Goal: Contribute content: Contribute content

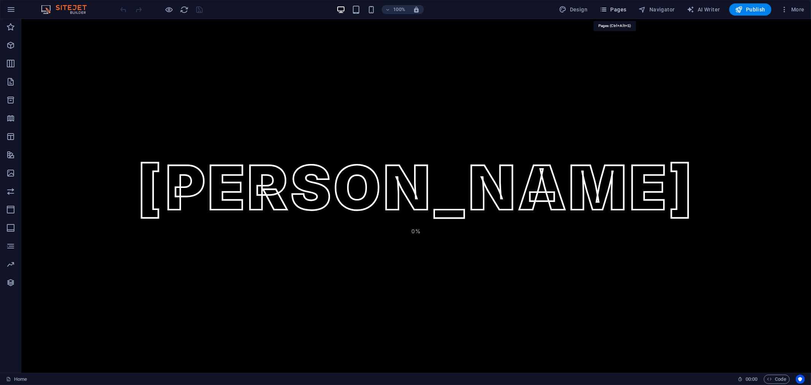
click at [607, 10] on icon "button" at bounding box center [604, 10] width 8 height 8
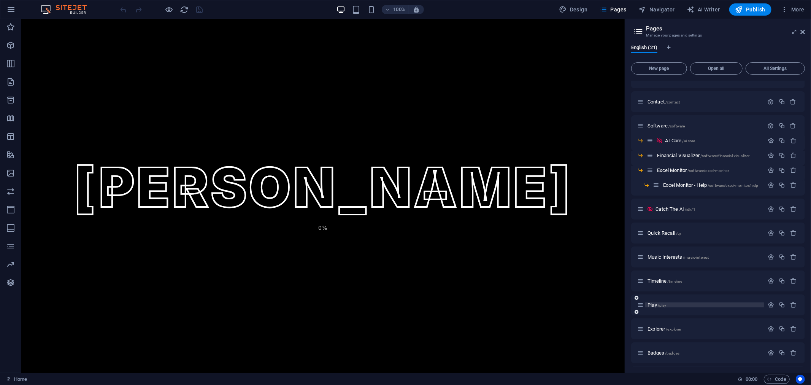
scroll to position [180, 0]
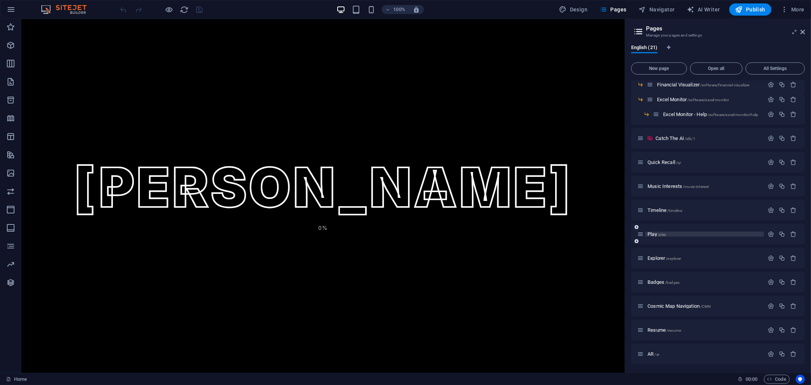
click at [655, 236] on span "Play /play" at bounding box center [656, 234] width 19 height 6
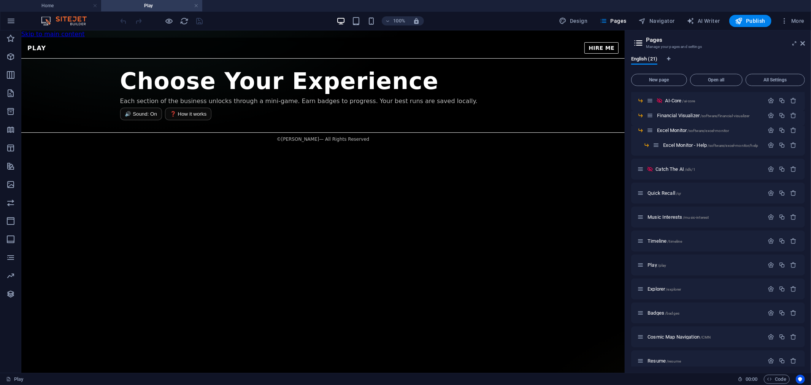
scroll to position [0, 0]
click at [404, 117] on div "Play — [PERSON_NAME] PLAY HIRE ME Choose Your Experience Each section of the bu…" at bounding box center [322, 91] width 603 height 108
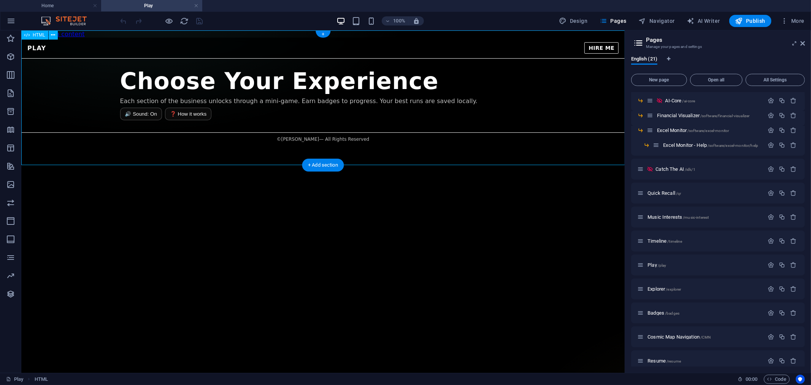
click at [404, 117] on div "Play — [PERSON_NAME] PLAY HIRE ME Choose Your Experience Each section of the bu…" at bounding box center [322, 91] width 603 height 108
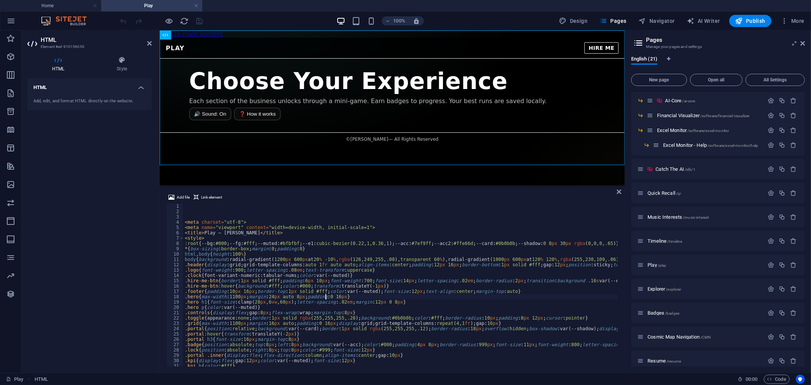
type textarea ".hero{max-width:1100px;margin:24px auto 8px;padding:0 16px}"
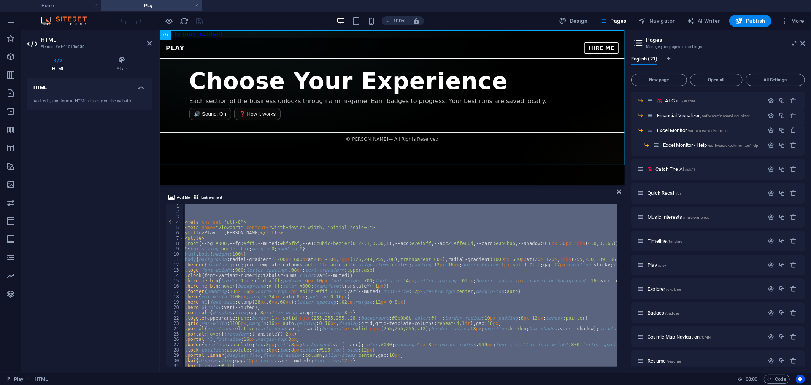
click at [439, 245] on div "< meta charset = "utf-8" > < meta name = "viewport" content = "width=device-wid…" at bounding box center [400, 284] width 434 height 163
type textarea ":root{--bg:#000;--fg:#fff;--muted:#bfbfbf;--e1:cubic-bezier(0.22,1,0.36,1);--ac…"
paste textarea
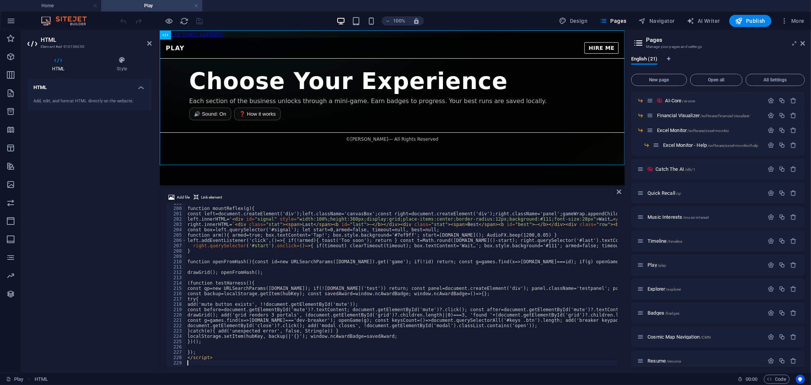
scroll to position [1057, 0]
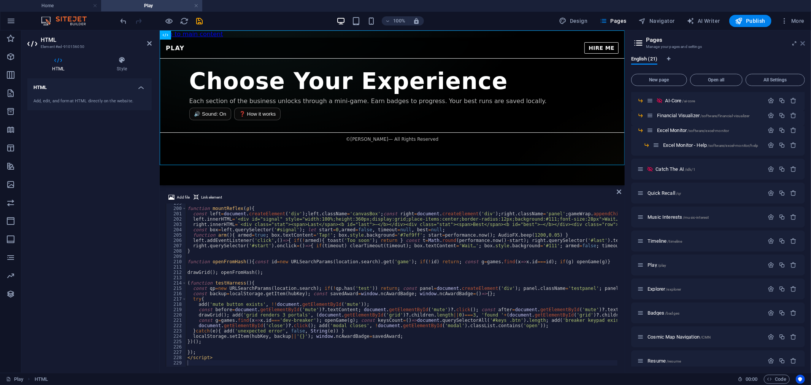
click at [730, 43] on icon at bounding box center [802, 43] width 5 height 6
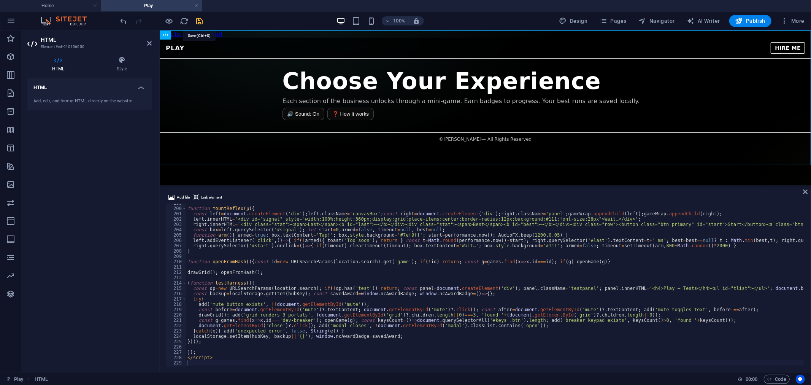
click at [196, 21] on icon "save" at bounding box center [199, 21] width 9 height 9
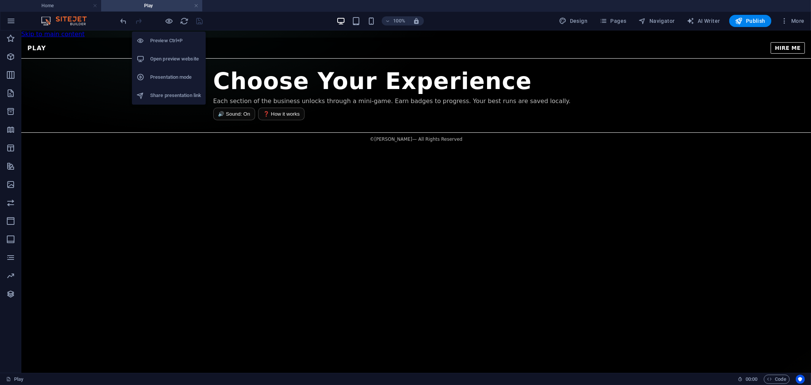
click at [174, 61] on h6 "Open preview website" at bounding box center [175, 58] width 51 height 9
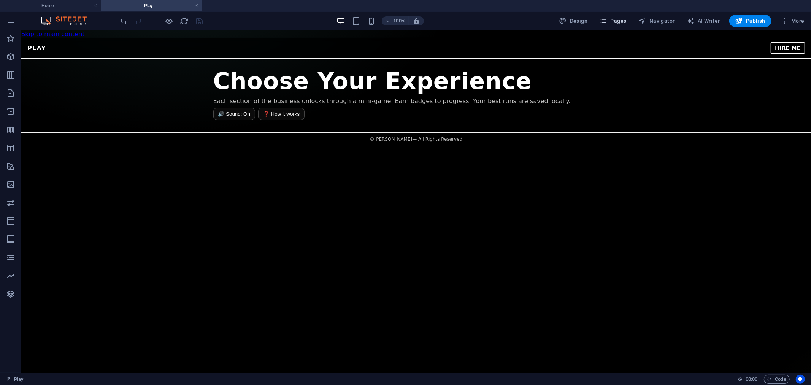
click at [612, 21] on span "Pages" at bounding box center [613, 21] width 27 height 8
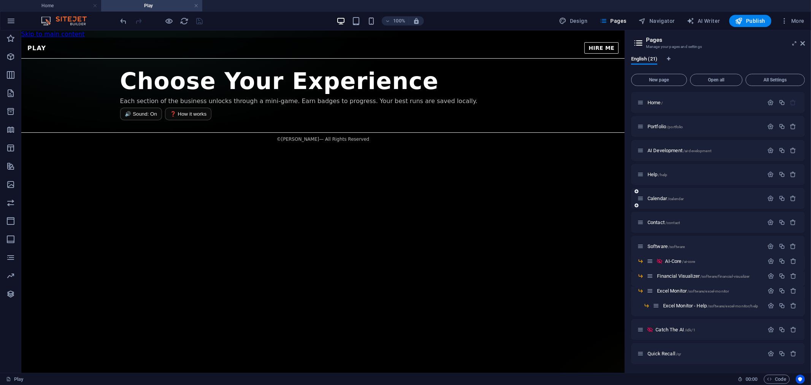
click at [666, 204] on div "Calendar /calendar" at bounding box center [718, 198] width 174 height 21
click at [669, 199] on span "/calendar" at bounding box center [676, 199] width 16 height 4
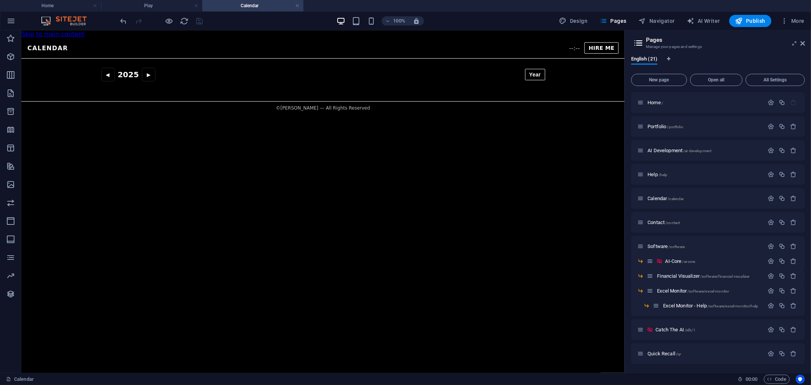
scroll to position [0, 0]
click at [384, 79] on div "Calendar — [DATE]–[DATE] CALENDAR --:-- HIRE ME ◀ 2025 ▶ Year ◀ Year ◀ Month 🕑 …" at bounding box center [322, 75] width 603 height 77
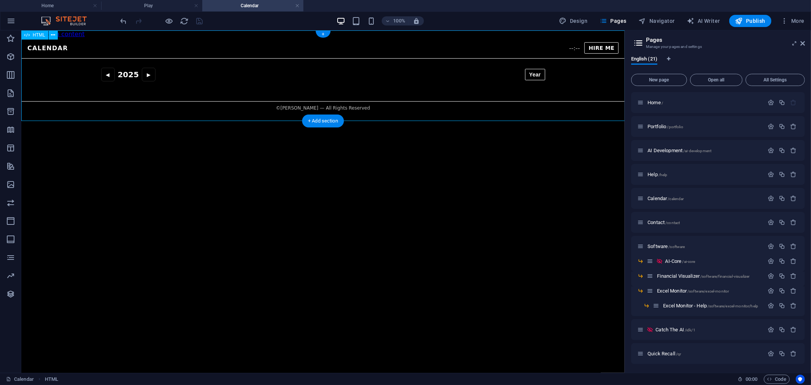
click at [384, 79] on div "Calendar — [DATE]–[DATE] CALENDAR --:-- HIRE ME ◀ 2025 ▶ Year ◀ Year ◀ Month 🕑 …" at bounding box center [322, 75] width 603 height 77
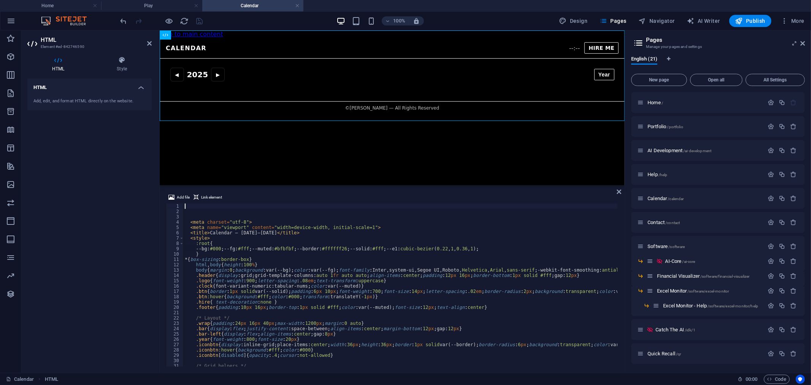
click at [385, 305] on div "< meta charset = "utf-8" > < meta name = "viewport" content = "width=device-wid…" at bounding box center [559, 289] width 753 height 173
type textarea ".footer{padding:10px 16px;border-top:1px solid #fff;color:var(--muted);font-siz…"
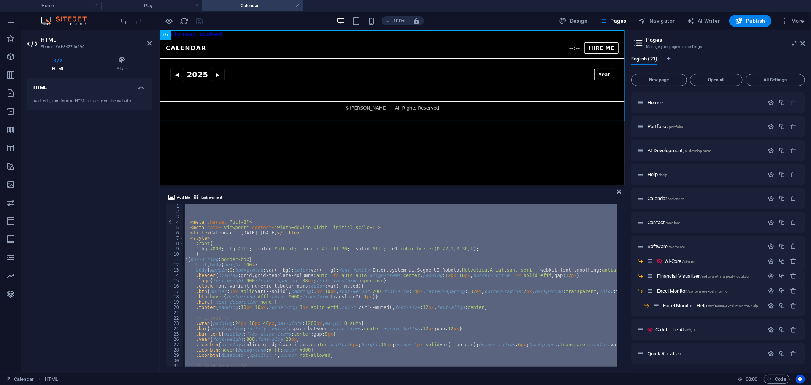
click at [224, 215] on div "< meta charset = "utf-8" > < meta name = "viewport" content = "width=device-wid…" at bounding box center [400, 284] width 434 height 163
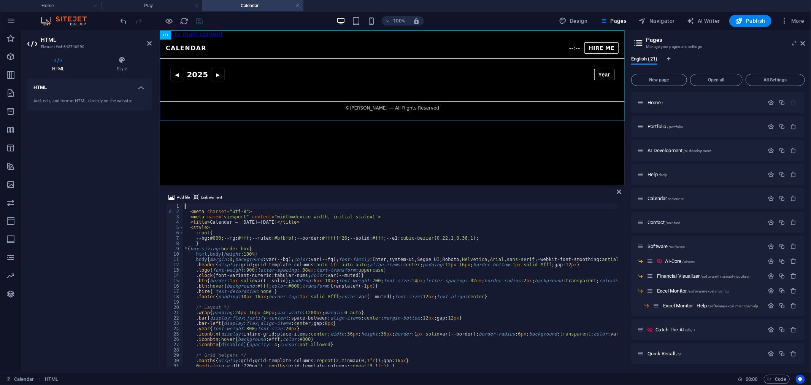
type textarea "<meta charset="utf-8">"
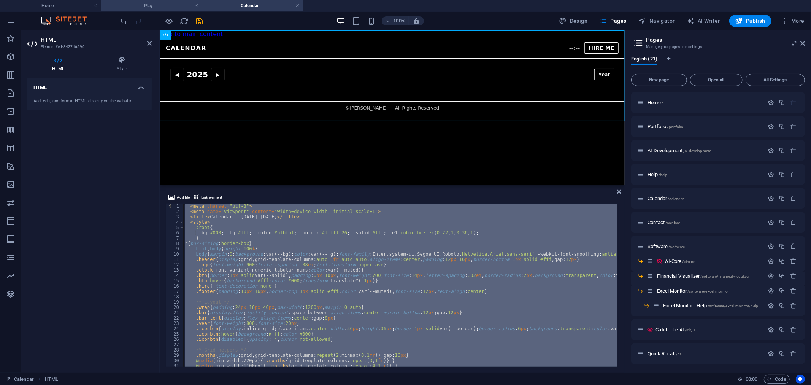
click at [166, 0] on li "Play" at bounding box center [151, 5] width 101 height 11
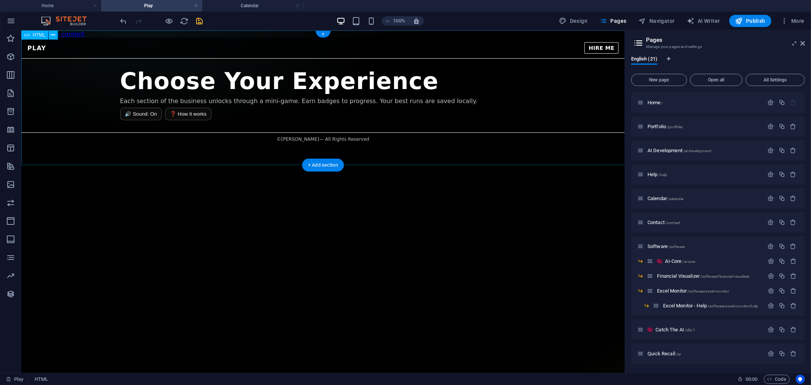
click at [382, 112] on div "Play — [PERSON_NAME] PLAY HIRE ME Choose Your Experience Each section of the bu…" at bounding box center [322, 91] width 603 height 108
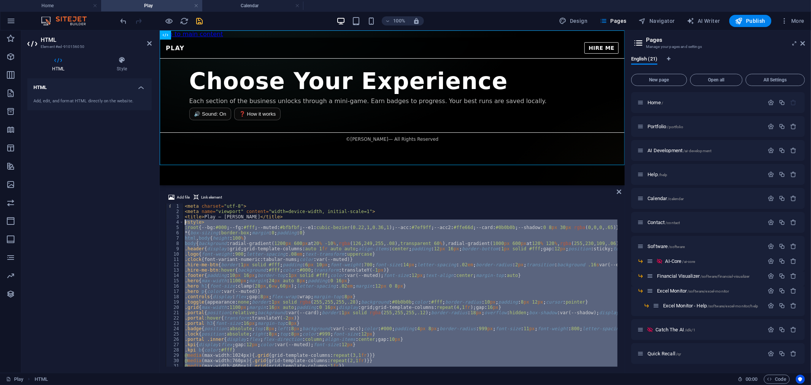
drag, startPoint x: 208, startPoint y: 242, endPoint x: 176, endPoint y: 220, distance: 38.3
click at [176, 220] on div "1 2 3 4 5 6 7 8 9 10 11 12 13 14 15 16 17 18 19 20 21 22 23 24 25 26 27 28 29 3…" at bounding box center [392, 284] width 453 height 163
type textarea "</style>"
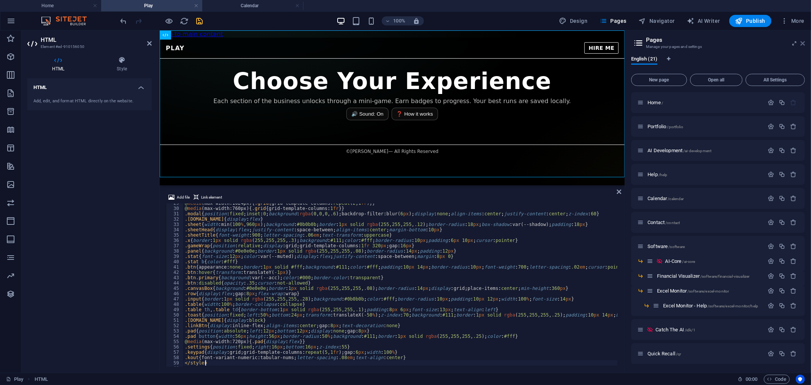
click at [730, 43] on icon at bounding box center [802, 43] width 5 height 6
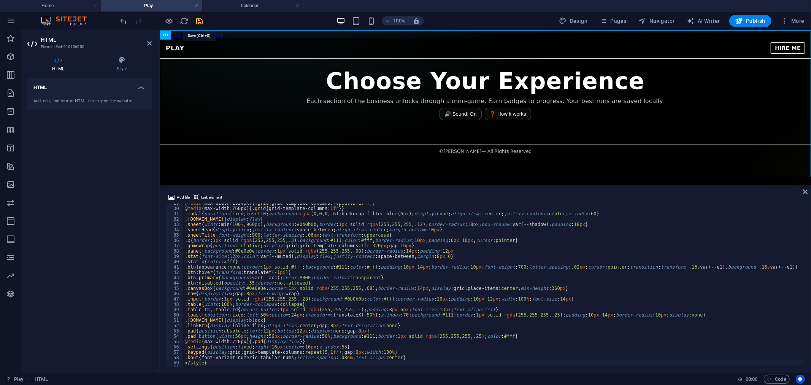
click at [200, 22] on icon "save" at bounding box center [199, 21] width 9 height 9
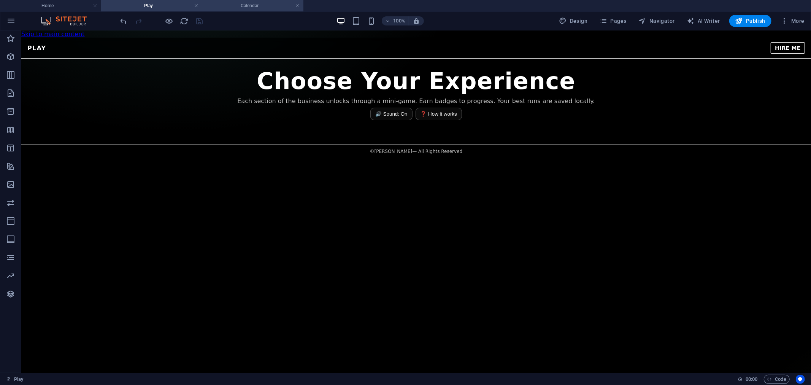
click at [245, 6] on h4 "Calendar" at bounding box center [252, 6] width 101 height 8
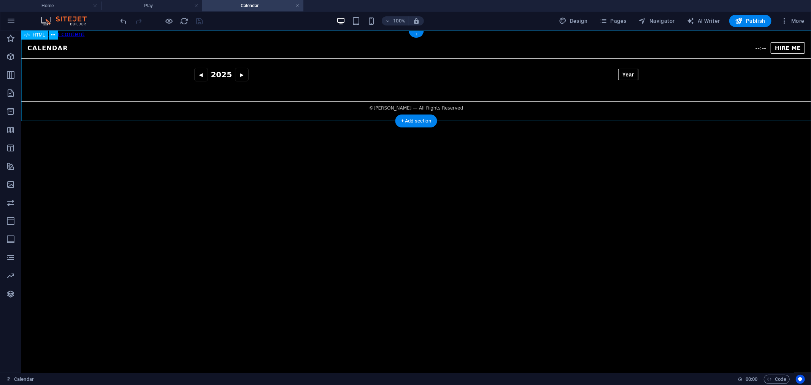
click at [405, 68] on div "Calendar — [DATE]–[DATE] CALENDAR --:-- HIRE ME ◀ 2025 ▶ Year ◀ Year ◀ Month 🕑 …" at bounding box center [416, 75] width 790 height 77
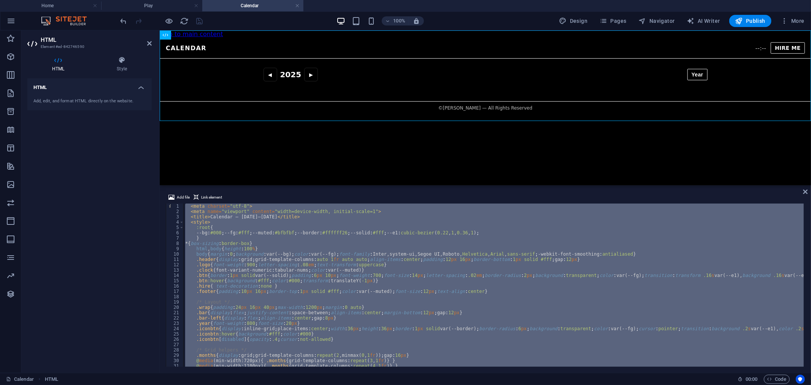
click at [422, 267] on div "< meta charset = "utf-8" > < meta name = "viewport" content = "width=device-wid…" at bounding box center [494, 284] width 620 height 163
type textarea ".logo{font-weight:900;letter-spacing:.08em;text-transform:uppercase}"
paste textarea
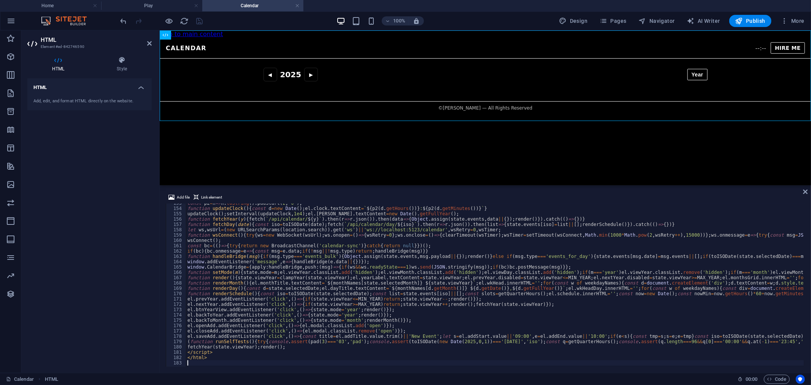
type textarea "</html>"
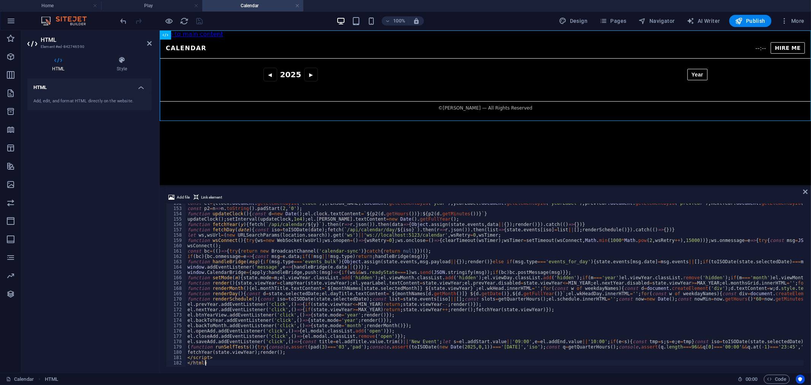
scroll to position [807, 0]
click at [730, 192] on div "Add file Link element </html> 152 153 154 155 156 157 158 159 160 161 162 163 1…" at bounding box center [485, 280] width 651 height 186
click at [730, 192] on icon at bounding box center [805, 192] width 5 height 6
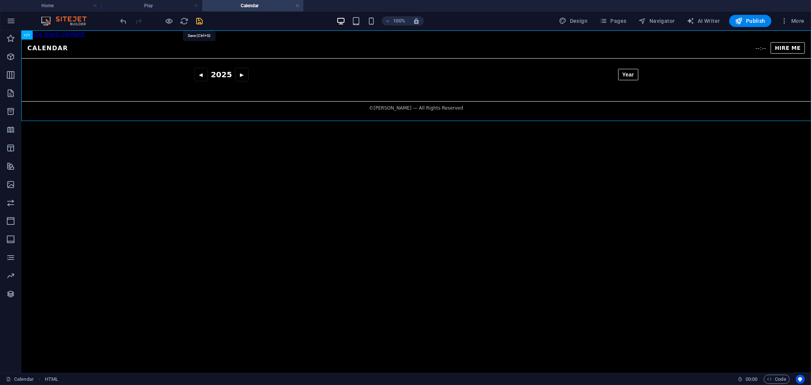
click at [202, 23] on icon "save" at bounding box center [199, 21] width 9 height 9
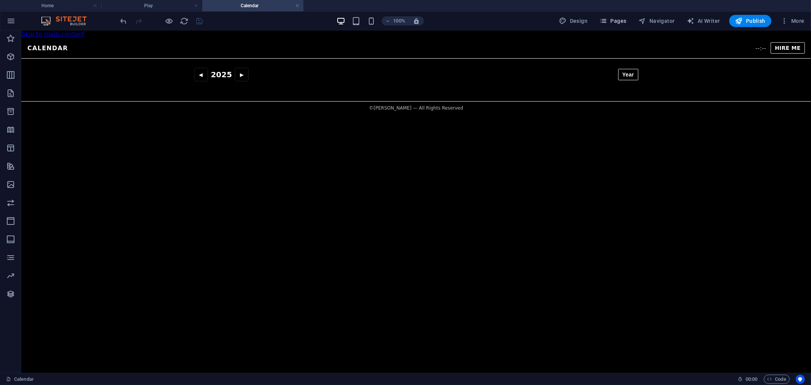
click at [623, 19] on span "Pages" at bounding box center [613, 21] width 27 height 8
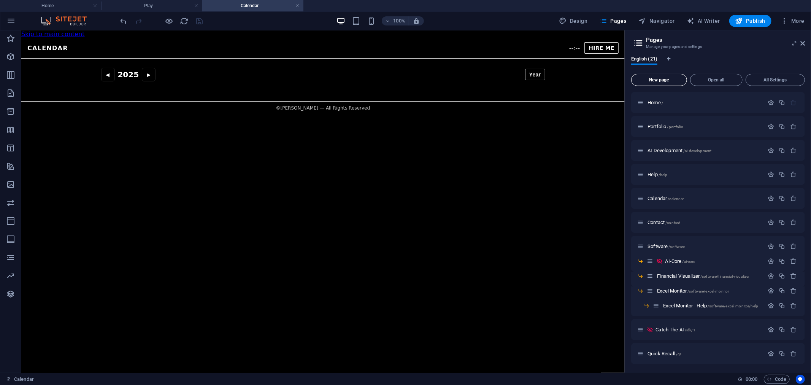
click at [660, 82] on span "New page" at bounding box center [658, 80] width 49 height 5
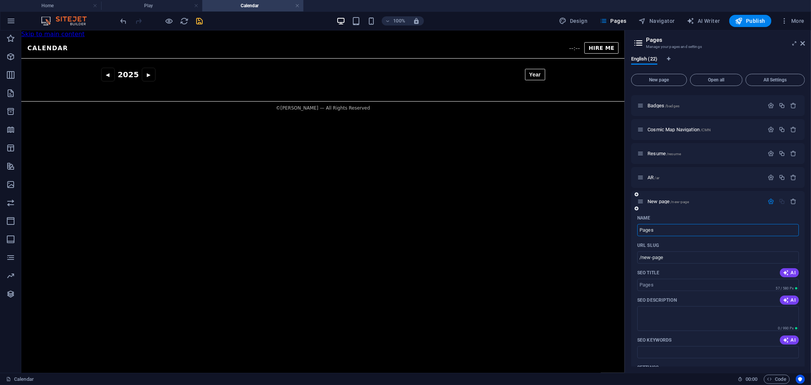
type input "Pages"
type input "/pages"
type input "Pages"
click at [679, 279] on input "SEO Title" at bounding box center [718, 285] width 162 height 12
type input "Pages"
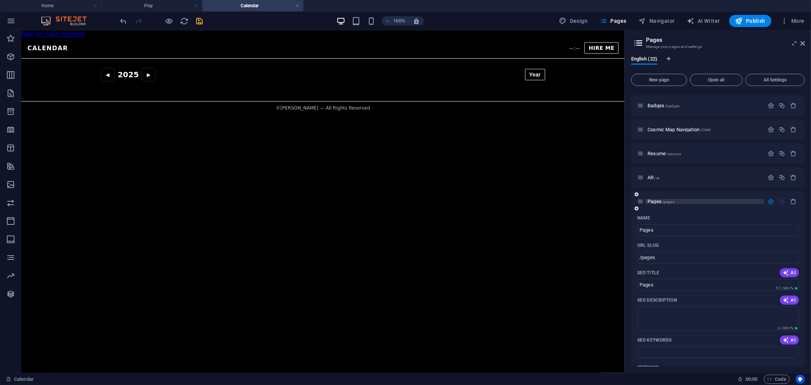
click at [661, 199] on span "Pages /pages" at bounding box center [660, 201] width 27 height 6
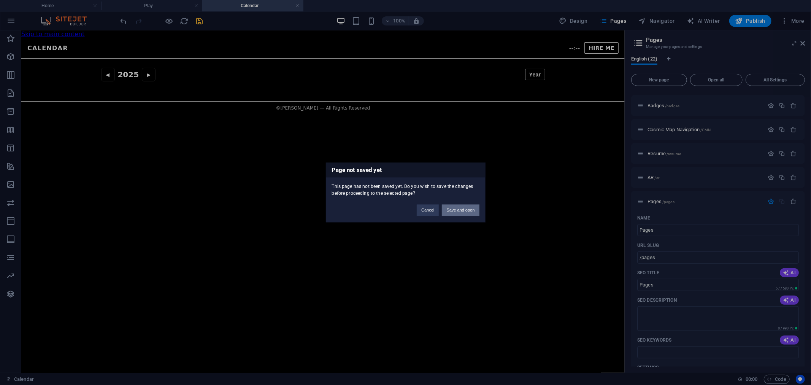
click at [457, 210] on button "Save and open" at bounding box center [460, 210] width 37 height 11
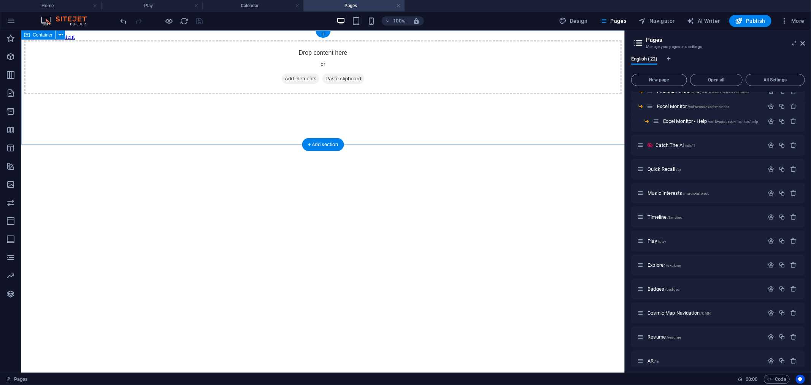
scroll to position [0, 0]
click at [293, 84] on span "Add elements" at bounding box center [300, 78] width 38 height 11
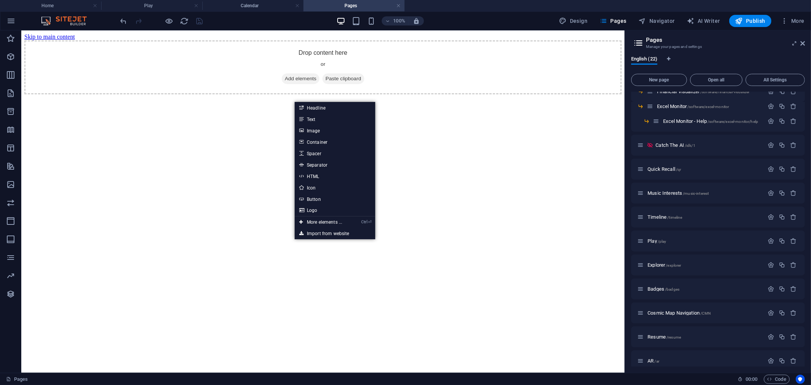
drag, startPoint x: 316, startPoint y: 174, endPoint x: 321, endPoint y: 186, distance: 12.6
click at [316, 174] on link "HTML" at bounding box center [335, 175] width 81 height 11
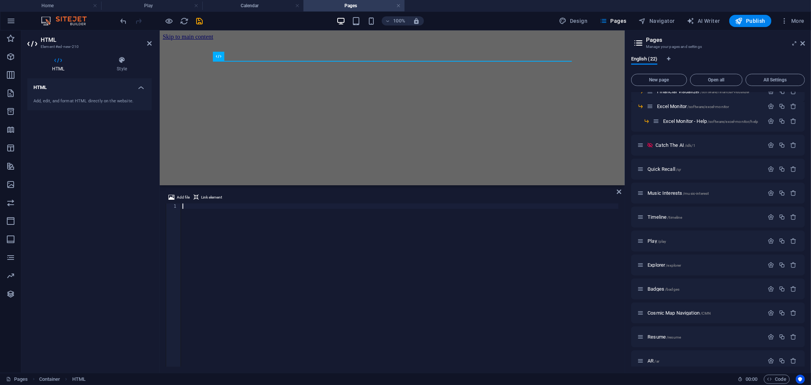
scroll to position [1130, 0]
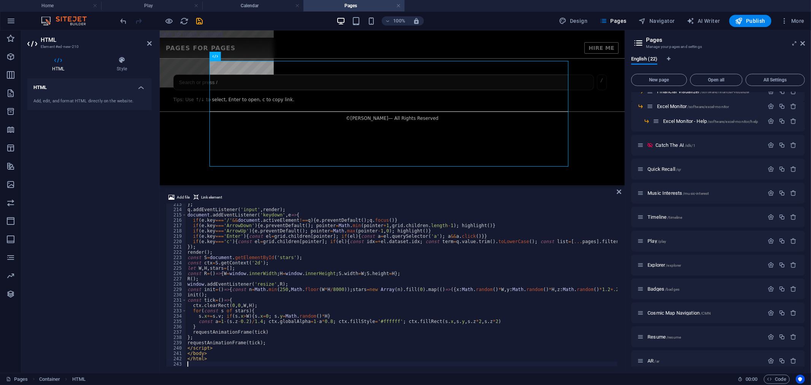
type textarea "</html>"
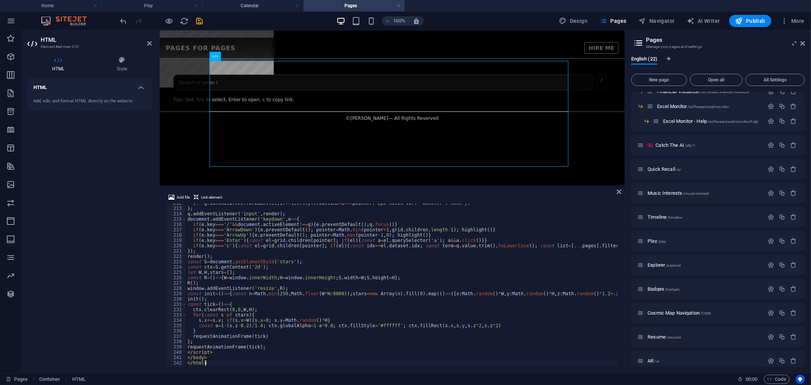
scroll to position [1126, 0]
drag, startPoint x: 618, startPoint y: 193, endPoint x: 295, endPoint y: 68, distance: 346.6
click at [618, 193] on icon at bounding box center [619, 192] width 5 height 6
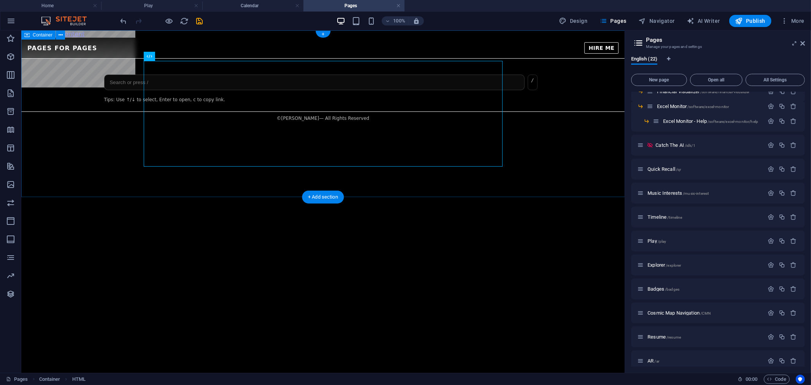
click at [199, 40] on div "Pages for Pages – Navigator Pages for Pages HIRE ME / Tips: Use ↑/↓ to select, …" at bounding box center [322, 80] width 603 height 87
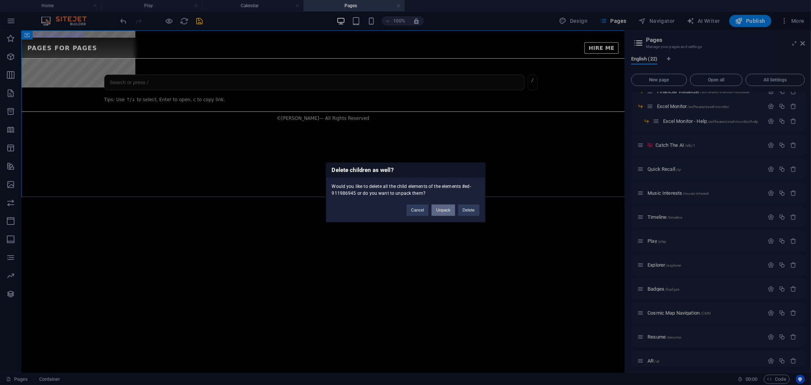
click at [444, 209] on button "Unpack" at bounding box center [442, 210] width 23 height 11
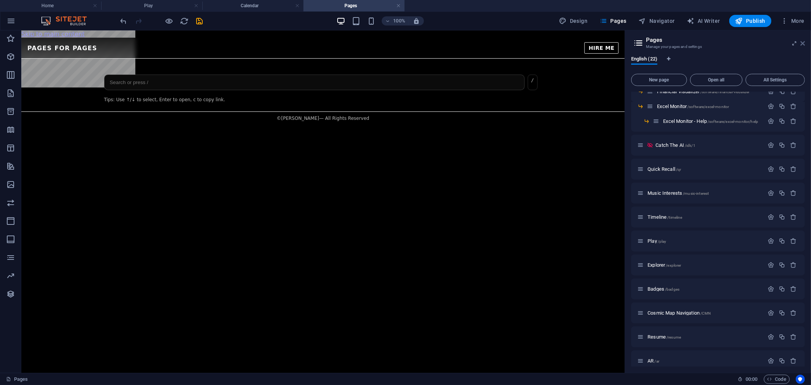
click at [730, 42] on icon at bounding box center [802, 43] width 5 height 6
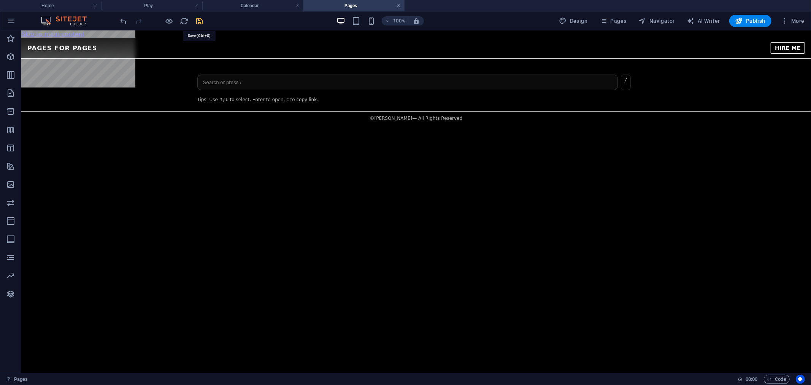
click at [200, 17] on icon "save" at bounding box center [199, 21] width 9 height 9
drag, startPoint x: 616, startPoint y: 21, endPoint x: 596, endPoint y: 26, distance: 20.7
click at [616, 21] on span "Pages" at bounding box center [613, 21] width 27 height 8
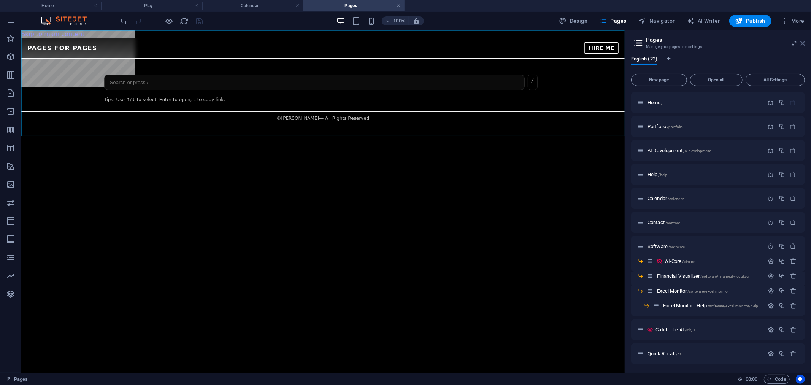
drag, startPoint x: 804, startPoint y: 42, endPoint x: 633, endPoint y: 17, distance: 173.2
click at [730, 42] on icon at bounding box center [802, 43] width 5 height 6
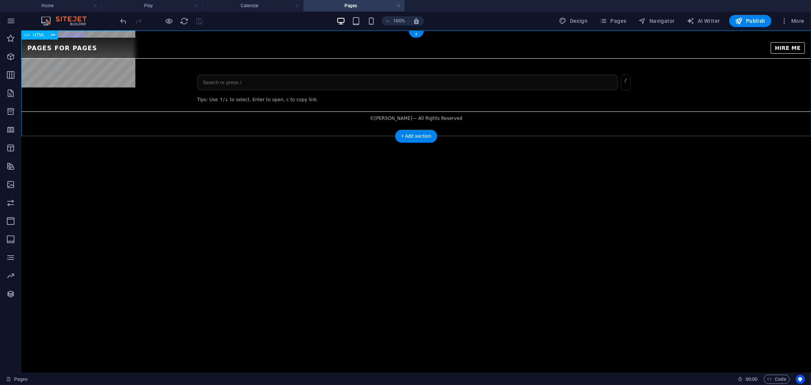
click at [166, 44] on div "Pages for Pages – Navigator Pages for Pages HIRE ME / Tips: Use ↑/↓ to select, …" at bounding box center [416, 80] width 790 height 87
click at [170, 59] on div "Pages for Pages – Navigator Pages for Pages HIRE ME / Tips: Use ↑/↓ to select, …" at bounding box center [416, 80] width 790 height 87
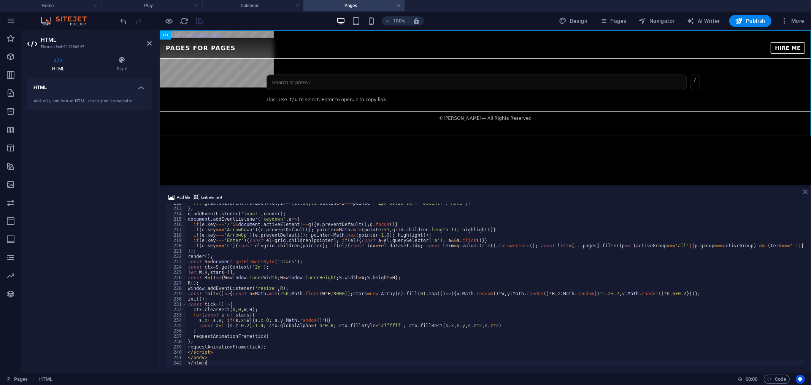
click at [730, 195] on icon at bounding box center [805, 192] width 5 height 6
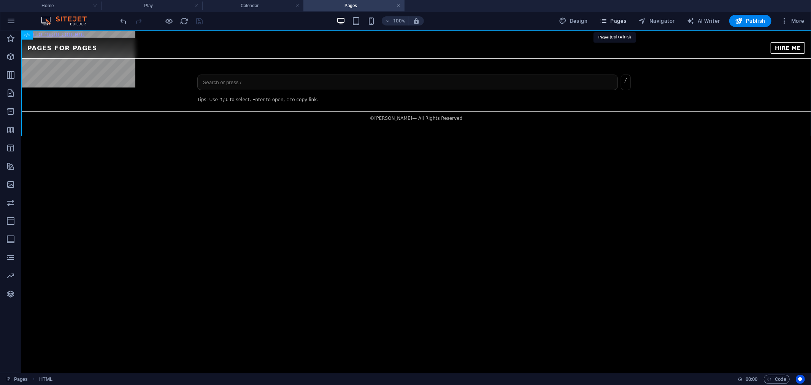
click at [616, 22] on span "Pages" at bounding box center [613, 21] width 27 height 8
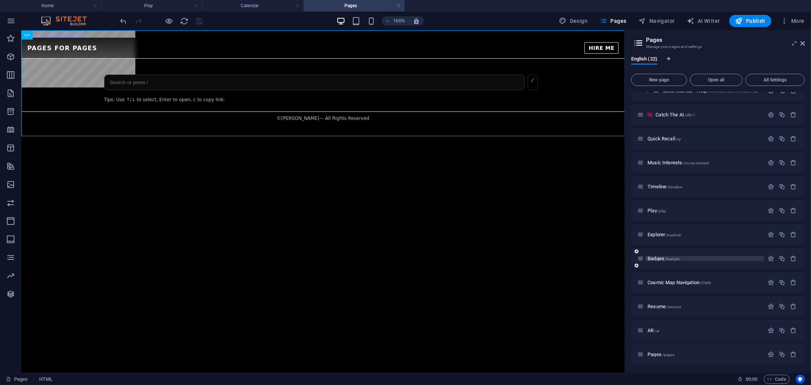
scroll to position [215, 0]
click at [295, 85] on div "Pages for Pages – Navigator Pages for Pages HIRE ME / Tips: Use ↑/↓ to select, …" at bounding box center [322, 80] width 603 height 87
click at [626, 21] on span "Pages" at bounding box center [613, 21] width 27 height 8
click at [730, 43] on icon at bounding box center [802, 43] width 5 height 6
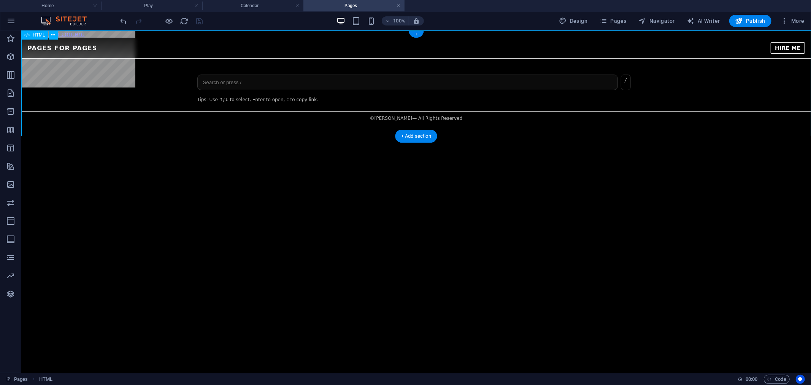
click at [157, 76] on div "Pages for Pages – Navigator Pages for Pages HIRE ME / Tips: Use ↑/↓ to select, …" at bounding box center [416, 80] width 790 height 87
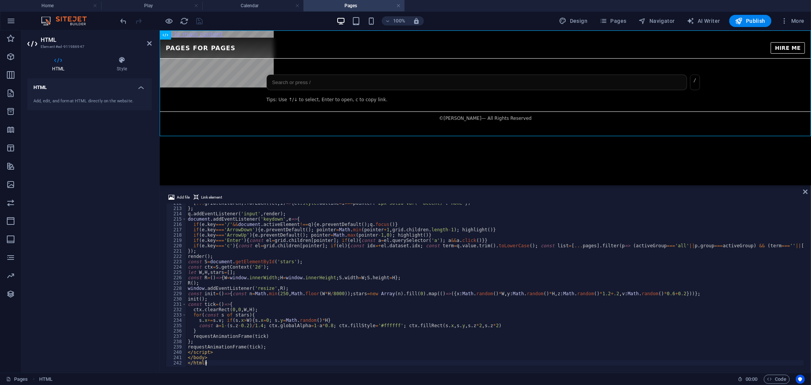
click at [294, 277] on div "[ ... grid . children ] . forEach (( el , i ) => { el . style . outline = i ===…" at bounding box center [584, 286] width 796 height 173
type textarea "const R=()=>{W=window.innerWidth;H=window.innerHeight;S.width=W;S.height=H};"
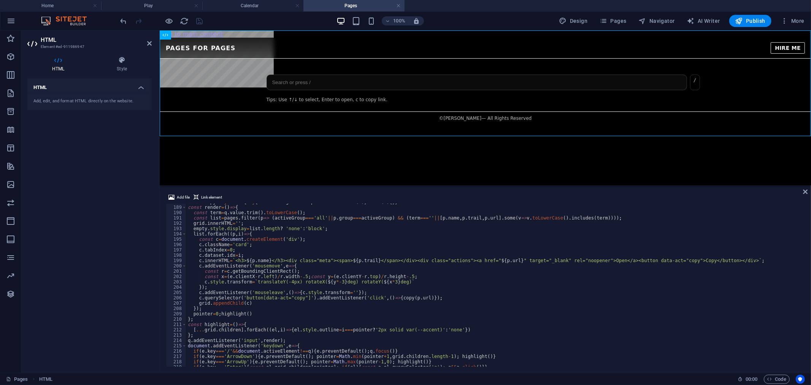
scroll to position [974, 0]
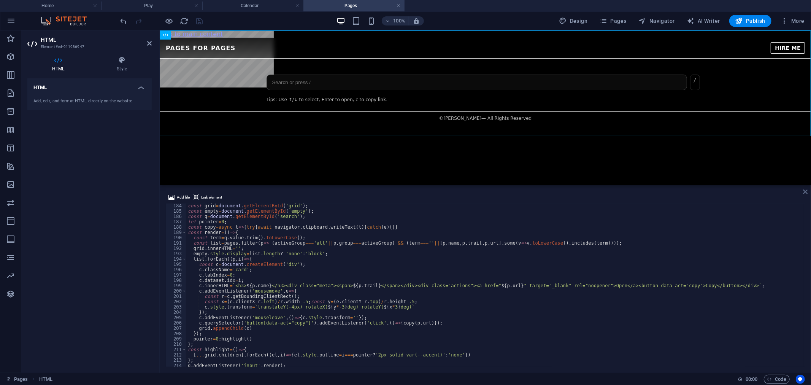
click at [730, 193] on icon at bounding box center [805, 192] width 5 height 6
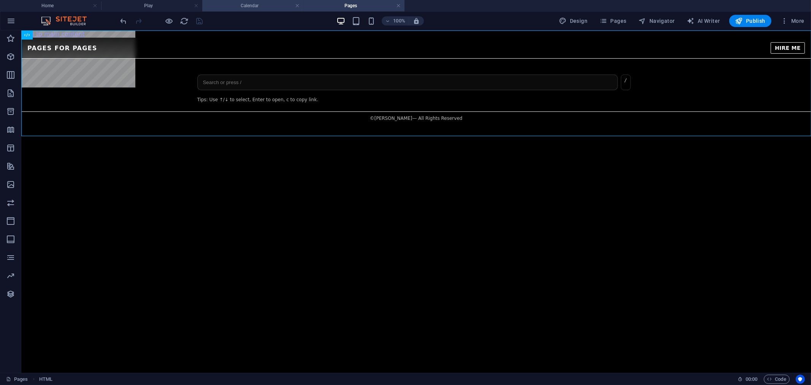
click at [234, 3] on h4 "Calendar" at bounding box center [252, 6] width 101 height 8
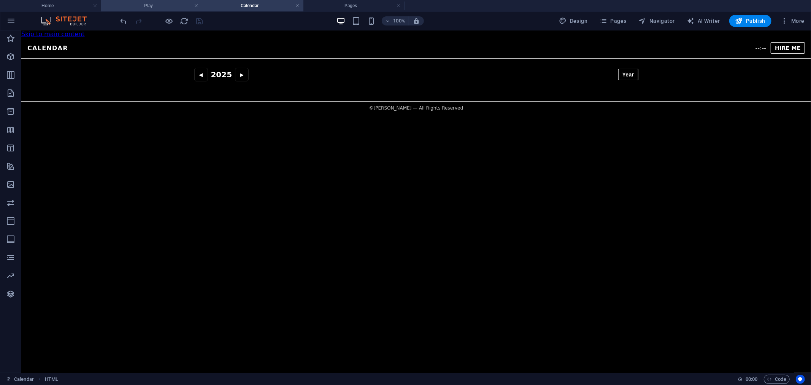
click at [118, 7] on h4 "Play" at bounding box center [151, 6] width 101 height 8
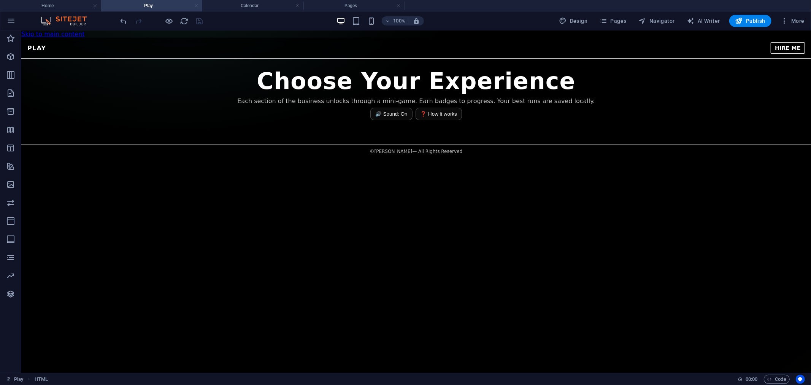
click at [196, 5] on link at bounding box center [196, 5] width 5 height 7
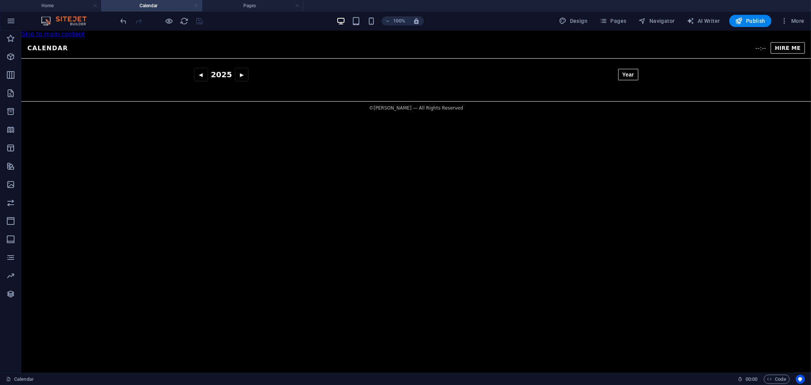
click at [195, 7] on link at bounding box center [196, 5] width 5 height 7
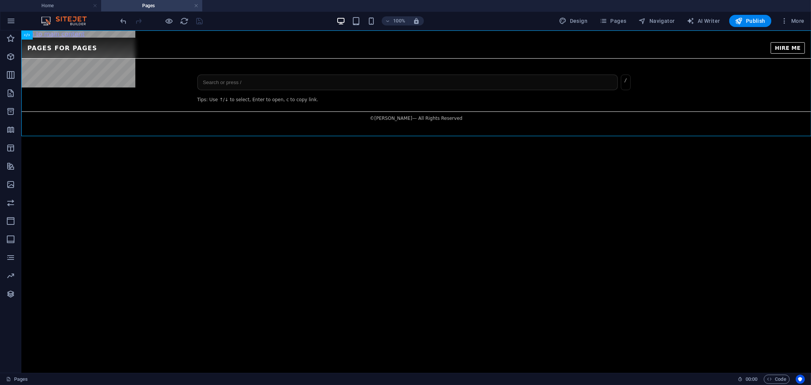
click at [163, 6] on h4 "Pages" at bounding box center [151, 6] width 101 height 8
click at [92, 91] on div "Pages for Pages – Navigator Pages for Pages HIRE ME / Tips: Use ↑/↓ to select, …" at bounding box center [416, 80] width 790 height 87
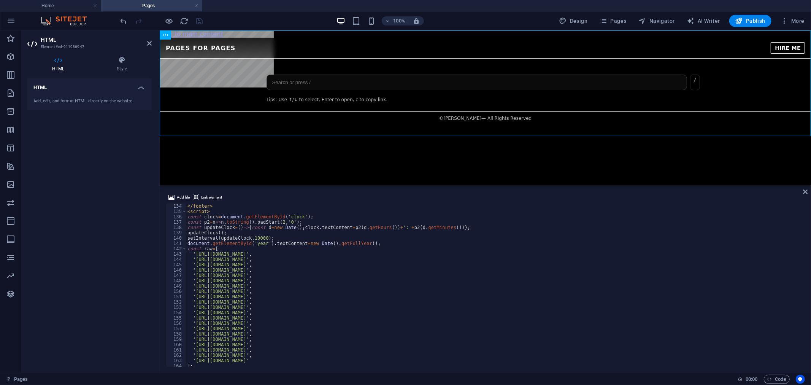
scroll to position [784, 0]
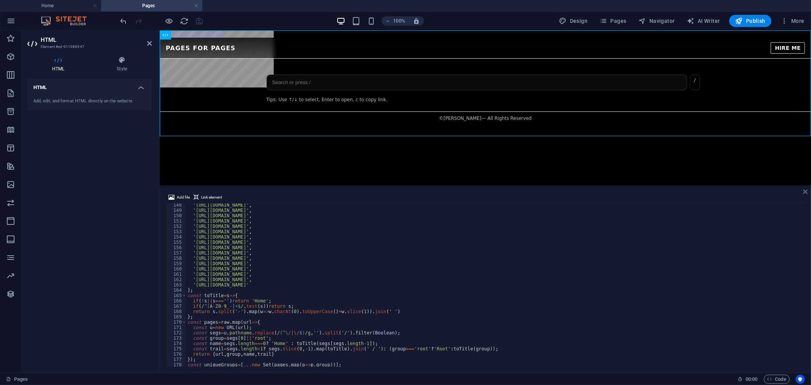
click at [730, 191] on icon at bounding box center [805, 192] width 5 height 6
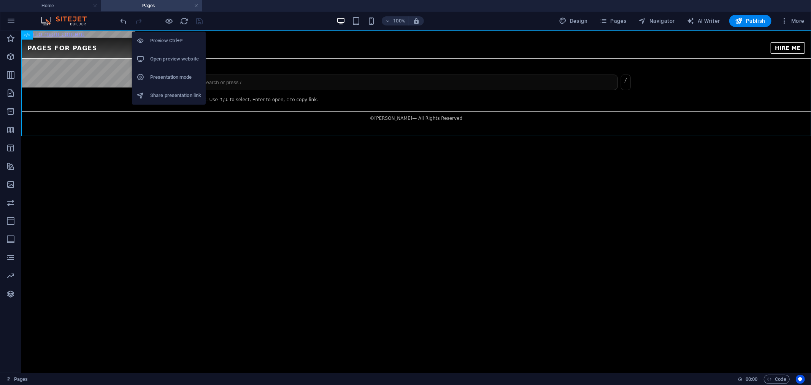
click at [165, 54] on h6 "Open preview website" at bounding box center [175, 58] width 51 height 9
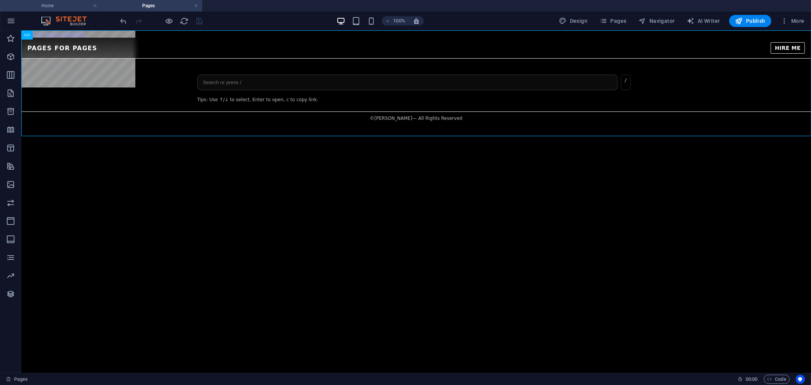
click at [75, 4] on h4 "Home" at bounding box center [50, 6] width 101 height 8
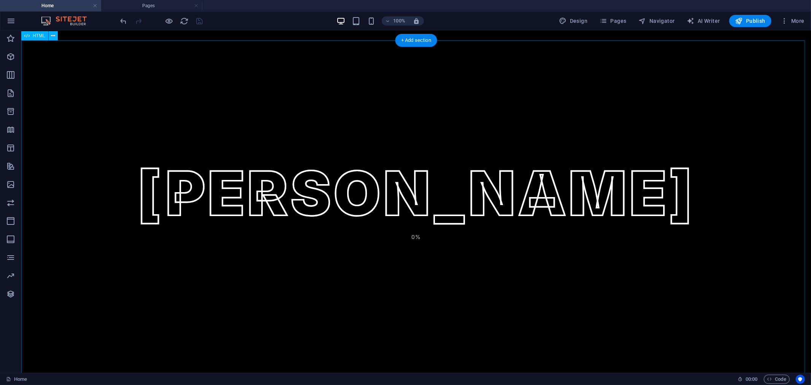
click at [428, 131] on div "[PERSON_NAME] [PERSON_NAME] 0% [PERSON_NAME] HIRE ME START QUICK LINKS PORTFOLI…" at bounding box center [416, 221] width 790 height 363
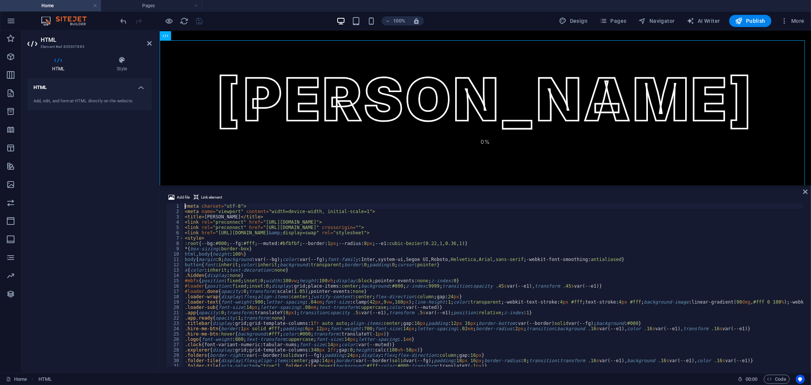
type textarea "#mbfx{position:fixed;inset:0;width:100vw;height:100vh;display:block;pointer-eve…"
click at [730, 192] on icon at bounding box center [805, 192] width 5 height 6
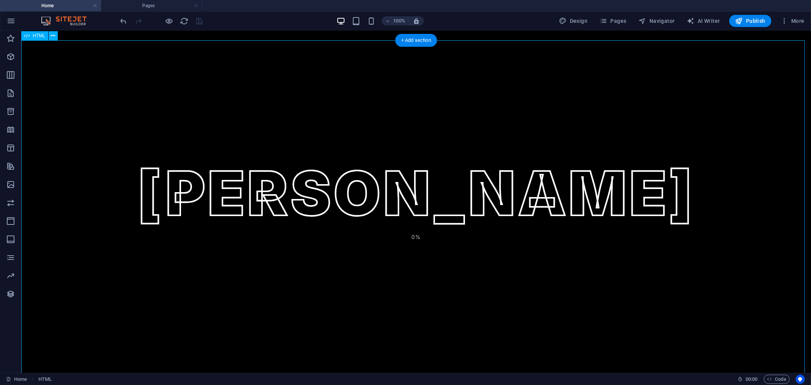
click at [379, 133] on div "[PERSON_NAME] [PERSON_NAME] 0% [PERSON_NAME] HIRE ME START QUICK LINKS PORTFOLI…" at bounding box center [416, 221] width 790 height 363
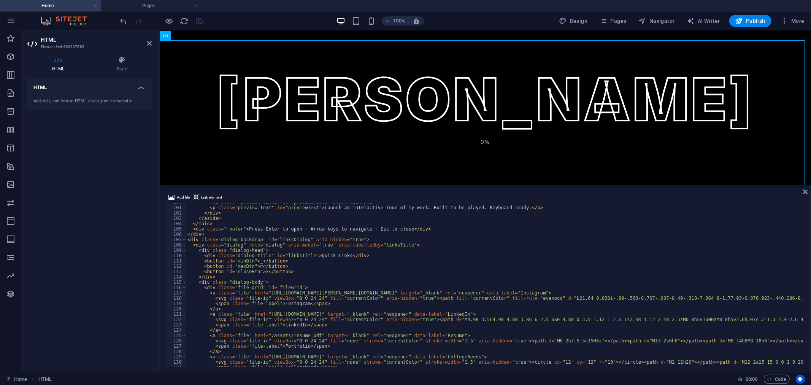
scroll to position [506, 0]
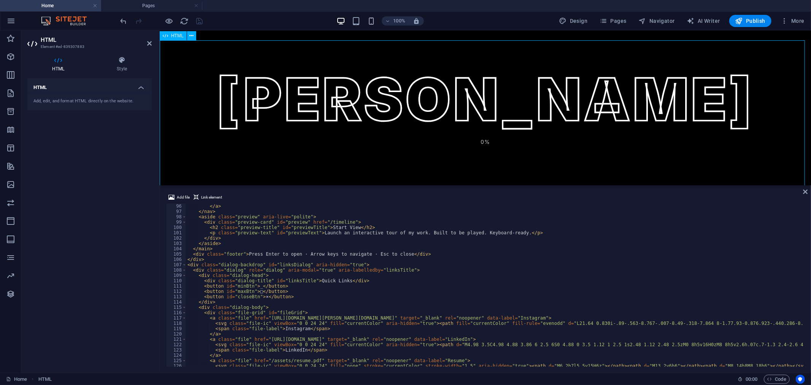
click at [317, 116] on div "[PERSON_NAME] [PERSON_NAME] 0% [PERSON_NAME] HIRE ME START QUICK LINKS PORTFOLI…" at bounding box center [484, 128] width 651 height 176
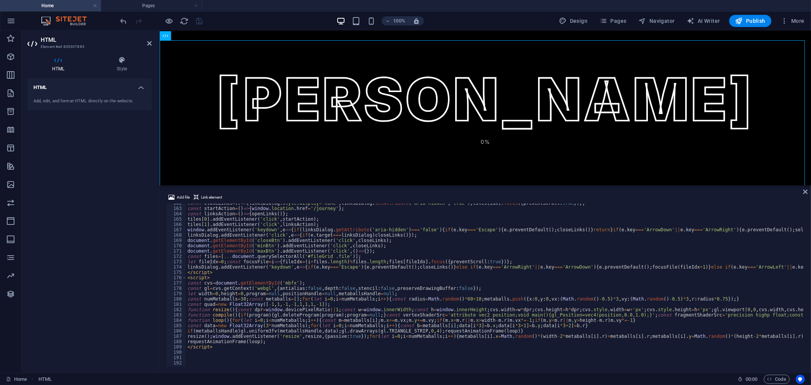
scroll to position [860, 0]
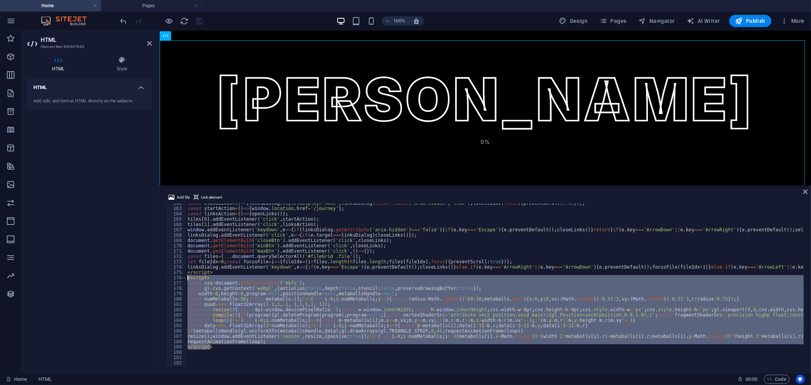
drag, startPoint x: 268, startPoint y: 347, endPoint x: 165, endPoint y: 278, distance: 124.7
click at [165, 278] on div "Add file Link element #mbfx{position:fixed;inset:0;width:100vw;height:100vh;dis…" at bounding box center [485, 280] width 651 height 186
type textarea "<script> const cvs=document.getElementById('mbfx');"
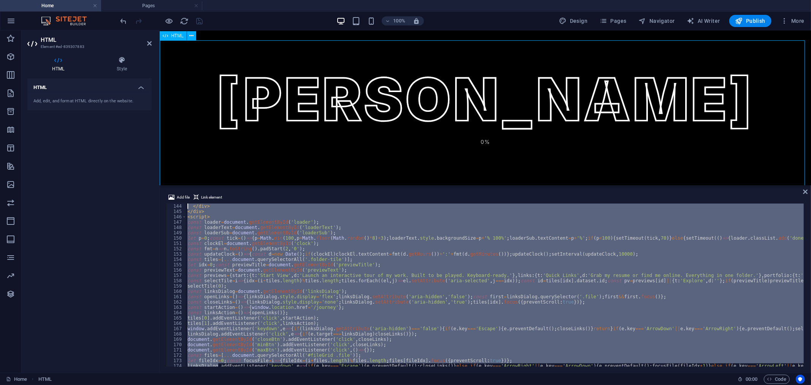
drag, startPoint x: 218, startPoint y: 269, endPoint x: 209, endPoint y: 255, distance: 16.2
click at [174, 190] on div "Add file Link element </script> 144 145 146 147 148 149 150 151 152 153 154 155…" at bounding box center [485, 280] width 651 height 186
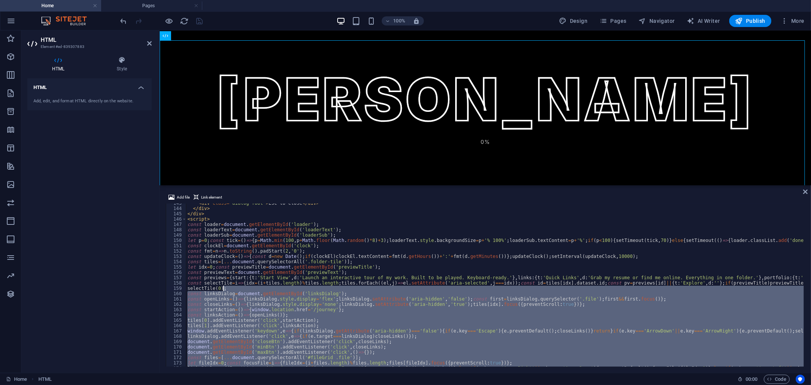
scroll to position [734, 0]
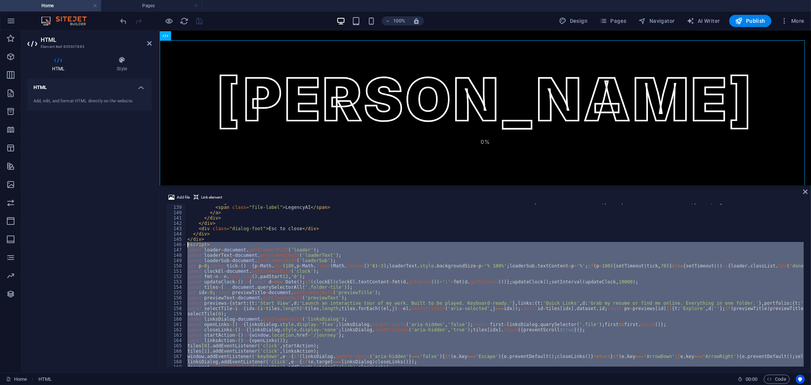
drag, startPoint x: 217, startPoint y: 273, endPoint x: 161, endPoint y: 244, distance: 63.1
click at [161, 244] on div "Add file Link element <script> 138 139 140 141 142 143 144 145 146 147 148 149 …" at bounding box center [485, 280] width 651 height 186
type textarea "<script> const loader=document.getElementById('loader');"
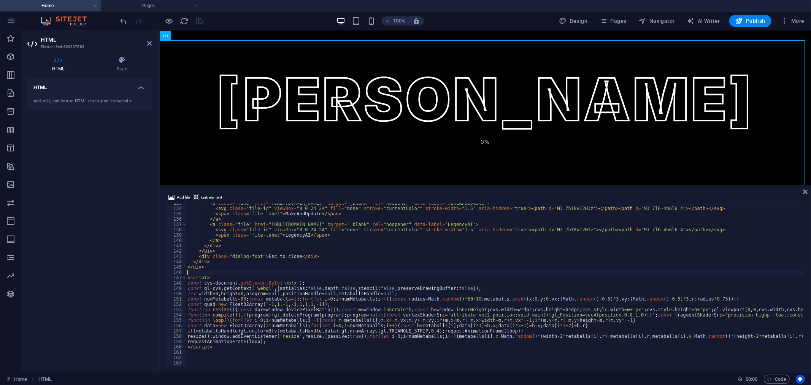
scroll to position [705, 0]
click at [459, 122] on div "[PERSON_NAME] [PERSON_NAME] 0% [PERSON_NAME] HIRE ME START QUICK LINKS PORTFOLI…" at bounding box center [484, 123] width 651 height 166
click at [197, 18] on icon "save" at bounding box center [199, 21] width 9 height 9
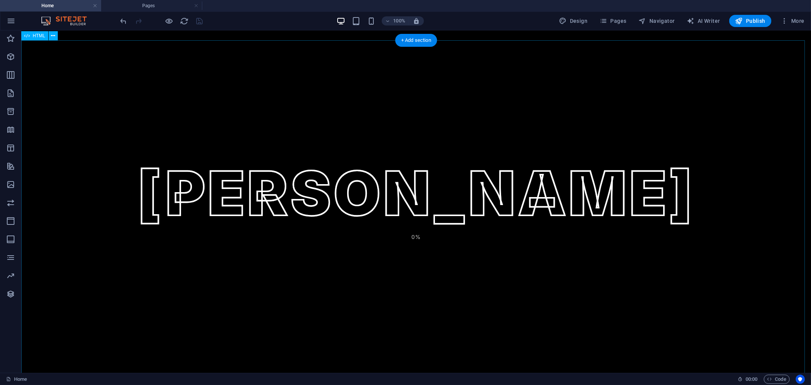
click at [280, 91] on div "[PERSON_NAME] [PERSON_NAME] 0% [PERSON_NAME] HIRE ME START QUICK LINKS PORTFOLI…" at bounding box center [416, 216] width 790 height 353
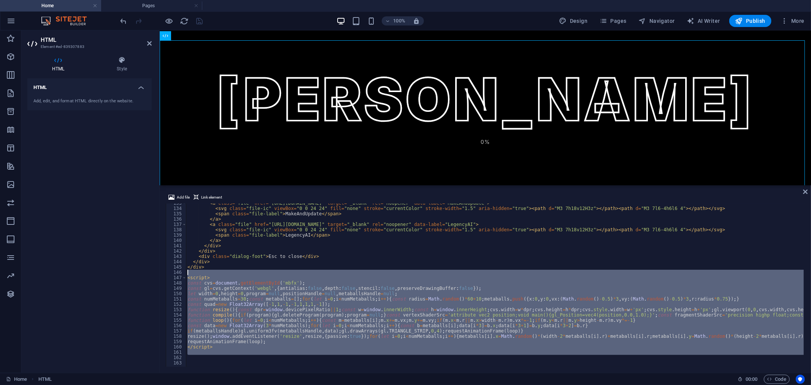
drag, startPoint x: 237, startPoint y: 355, endPoint x: 167, endPoint y: 270, distance: 109.7
click at [167, 270] on div "133 134 135 136 137 138 139 140 141 142 143 144 145 146 147 148 149 150 151 152…" at bounding box center [485, 284] width 639 height 163
type textarea "<script>"
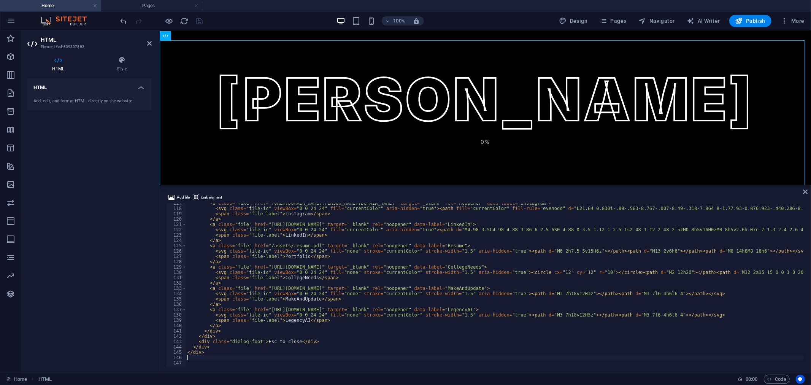
scroll to position [620, 0]
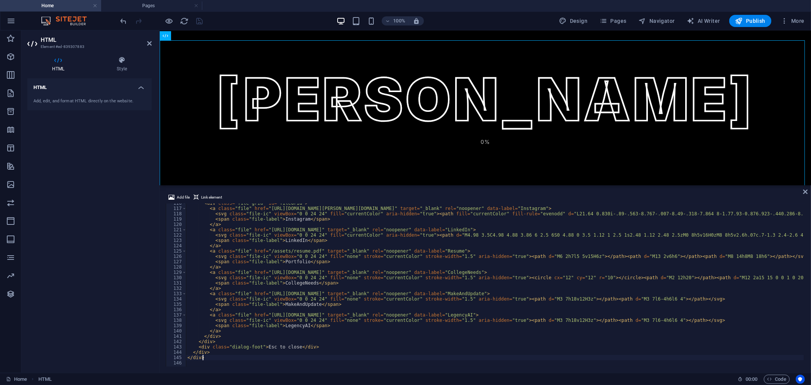
type textarea "</div>"
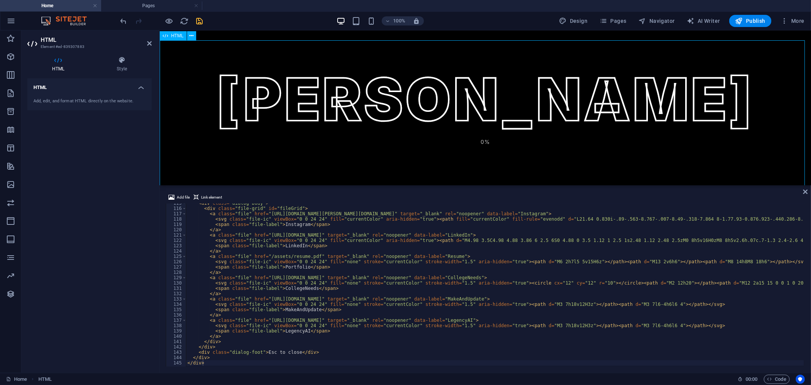
click at [330, 77] on div "[PERSON_NAME] [PERSON_NAME] 0% [PERSON_NAME] HIRE ME START QUICK LINKS PORTFOLI…" at bounding box center [484, 117] width 651 height 155
click at [204, 22] on div "100% Design Pages Navigator AI Writer Publish More" at bounding box center [463, 21] width 688 height 12
click at [200, 17] on icon "save" at bounding box center [199, 21] width 9 height 9
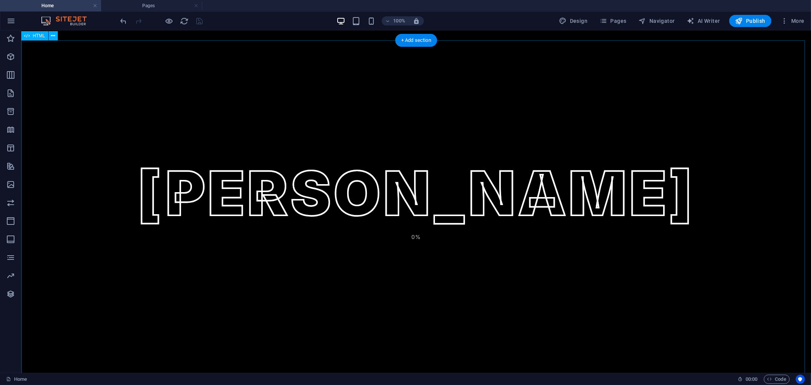
click at [417, 197] on div "[PERSON_NAME] [PERSON_NAME] 0% [PERSON_NAME] HIRE ME START QUICK LINKS PORTFOLI…" at bounding box center [416, 211] width 790 height 343
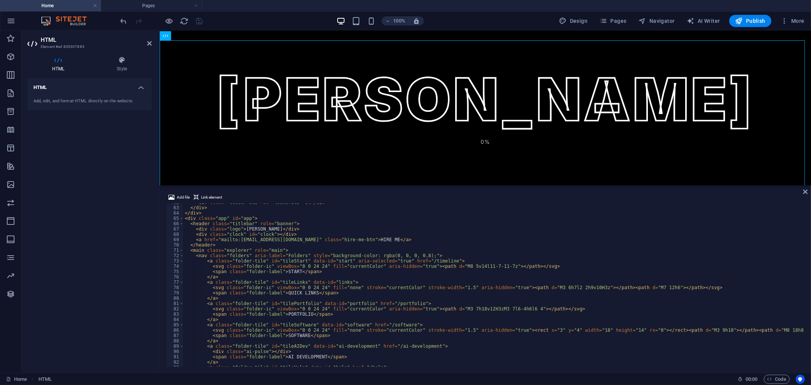
scroll to position [253, 0]
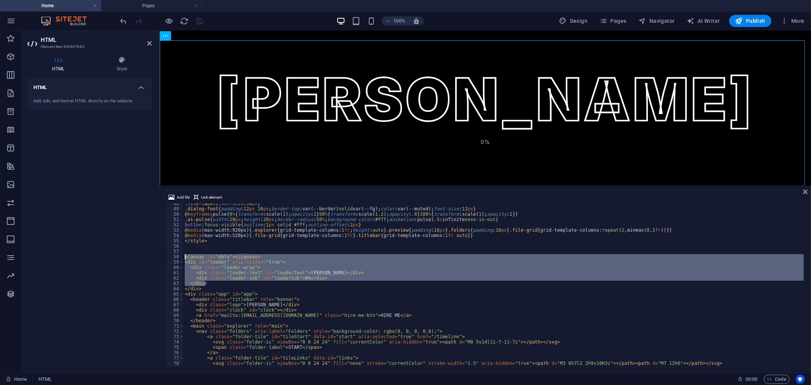
drag, startPoint x: 223, startPoint y: 282, endPoint x: 154, endPoint y: 255, distance: 74.1
click at [154, 255] on div "HTML Element #ed-839307883 HTML Style HTML Add, edit, and format HTML directly …" at bounding box center [416, 201] width 790 height 342
click at [206, 284] on div ".file-label { font-size : 14 px } .dialog-foot { padding : 12 px 16 px ; border…" at bounding box center [493, 284] width 620 height 163
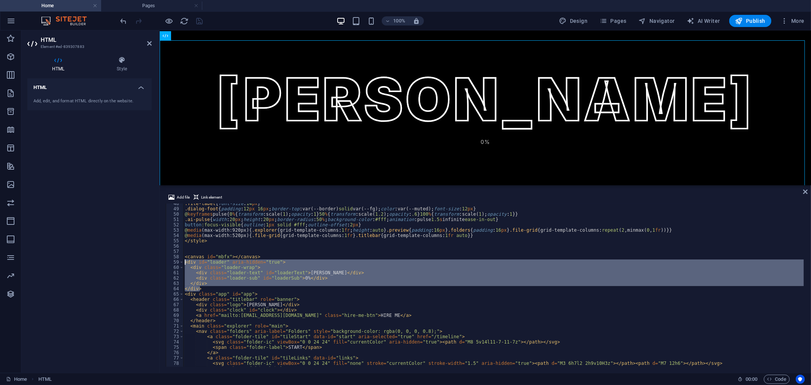
drag, startPoint x: 204, startPoint y: 288, endPoint x: 162, endPoint y: 260, distance: 49.7
click at [162, 260] on div "Add file Link element <div class="loader-wrap"> 48 49 50 51 52 53 54 55 56 57 5…" at bounding box center [485, 280] width 651 height 186
type textarea "<div id="loader" aria-hidden="true"> <div class="loader-wrap">"
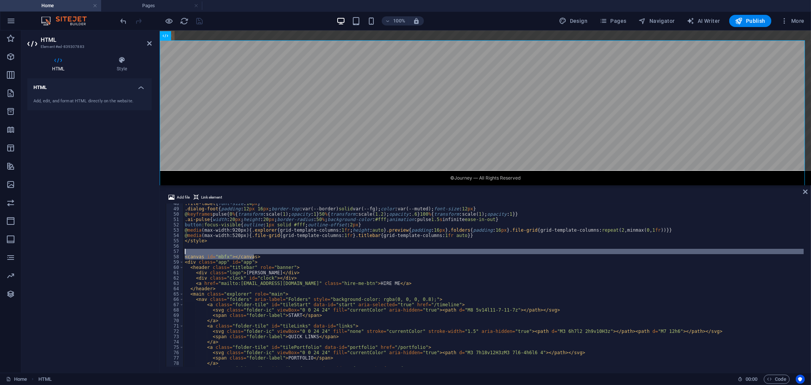
drag, startPoint x: 273, startPoint y: 256, endPoint x: 152, endPoint y: 249, distance: 120.3
click at [152, 249] on div "HTML Element #ed-839307883 HTML Style HTML Add, edit, and format HTML directly …" at bounding box center [416, 201] width 790 height 342
type textarea "<canvas id="mbfx"></canvas>"
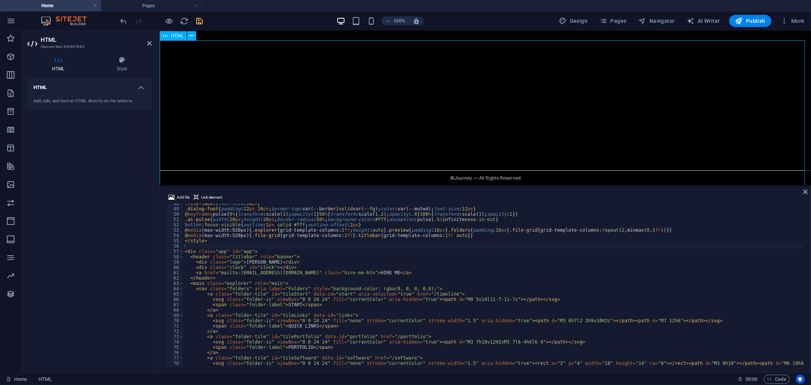
click at [730, 94] on div "[PERSON_NAME] [PERSON_NAME] HIRE ME START QUICK LINKS PORTFOLIO SOFTWARE AI DEV…" at bounding box center [484, 117] width 651 height 155
click at [202, 21] on icon "save" at bounding box center [199, 21] width 9 height 9
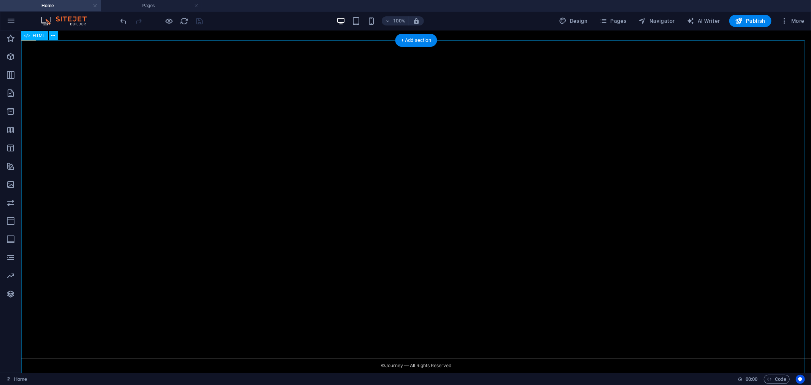
click at [349, 157] on div "[PERSON_NAME] [PERSON_NAME] HIRE ME START QUICK LINKS PORTFOLIO SOFTWARE AI DEV…" at bounding box center [416, 211] width 790 height 343
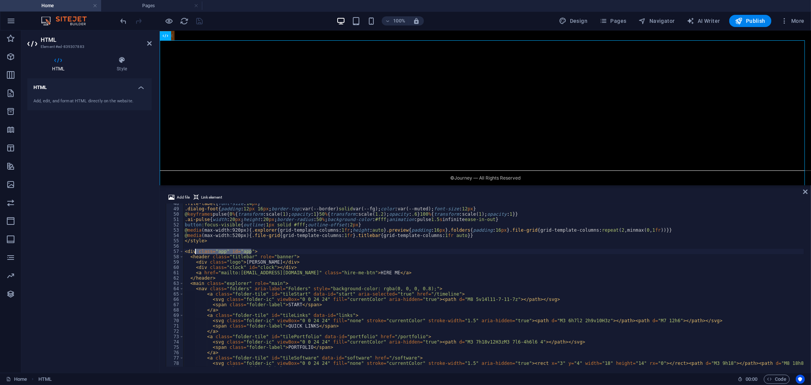
drag, startPoint x: 234, startPoint y: 252, endPoint x: 150, endPoint y: 251, distance: 84.0
click at [151, 251] on div "HTML Element #ed-839307883 HTML Style HTML Add, edit, and format HTML directly …" at bounding box center [416, 201] width 790 height 342
type textarea "<div class="app" id="app">"
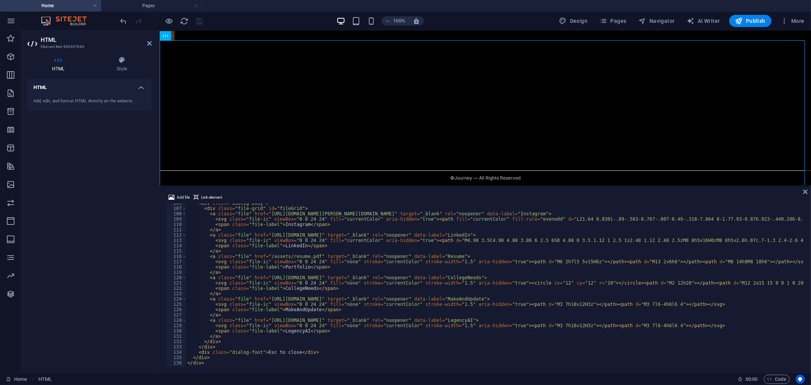
scroll to position [561, 0]
drag, startPoint x: 211, startPoint y: 364, endPoint x: 157, endPoint y: 362, distance: 54.0
click at [157, 346] on div "HTML Element #ed-839307883 HTML Style HTML Add, edit, and format HTML directly …" at bounding box center [416, 201] width 790 height 342
drag, startPoint x: 208, startPoint y: 360, endPoint x: 150, endPoint y: 358, distance: 57.5
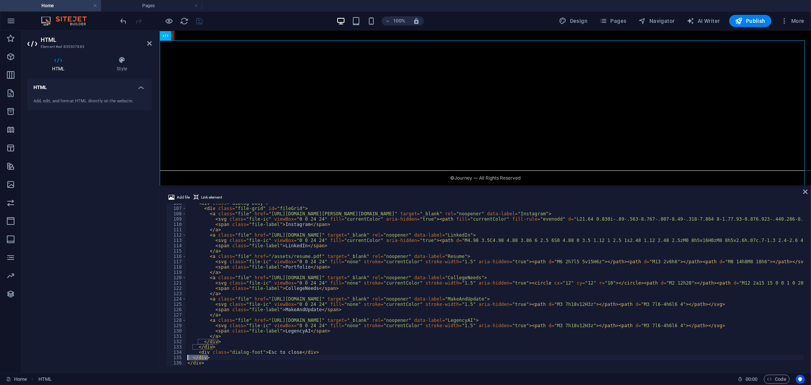
click at [150, 346] on div "HTML Element #ed-839307883 HTML Style HTML Add, edit, and format HTML directly …" at bounding box center [416, 201] width 790 height 342
type textarea "</div>"
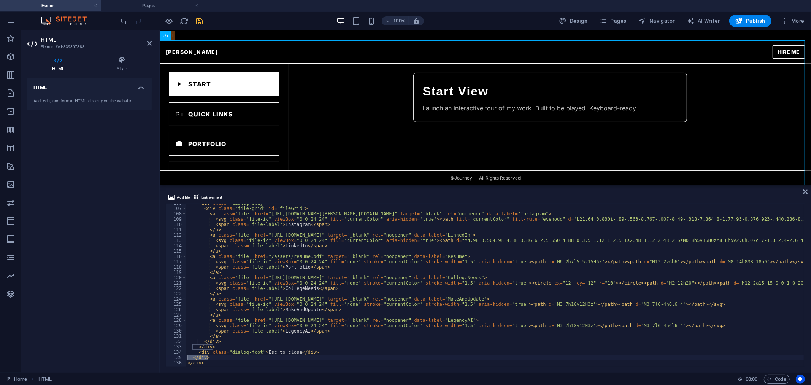
click at [216, 346] on div "Add file Link element </div> 106 107 108 109 110 111 112 113 114 115 116 117 11…" at bounding box center [485, 280] width 651 height 186
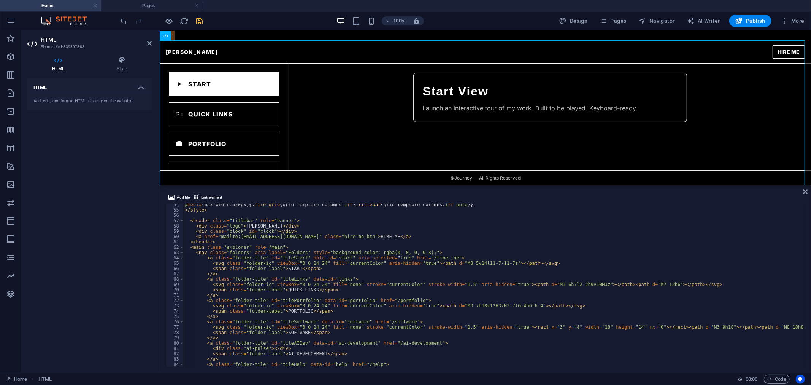
scroll to position [182, 0]
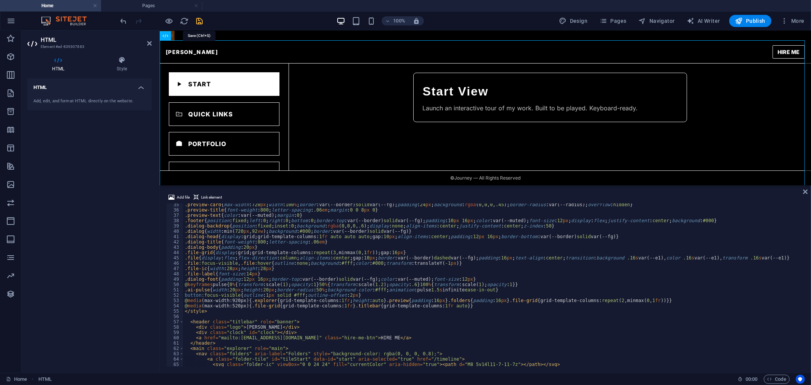
click at [199, 22] on icon "save" at bounding box center [199, 21] width 9 height 9
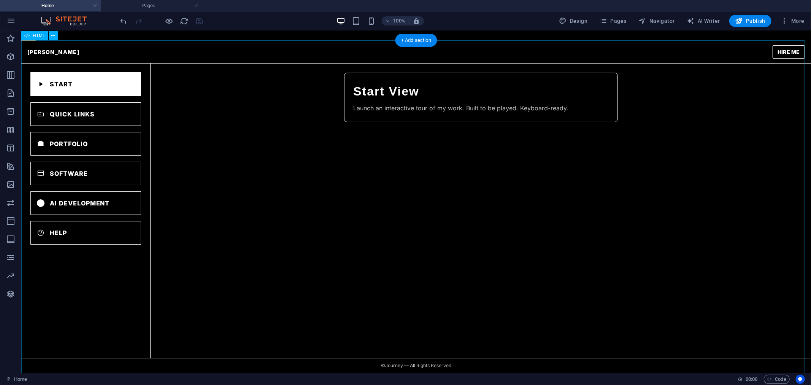
click at [321, 216] on div "[PERSON_NAME] [PERSON_NAME] HIRE ME START QUICK LINKS PORTFOLIO SOFTWARE AI DEV…" at bounding box center [416, 211] width 790 height 343
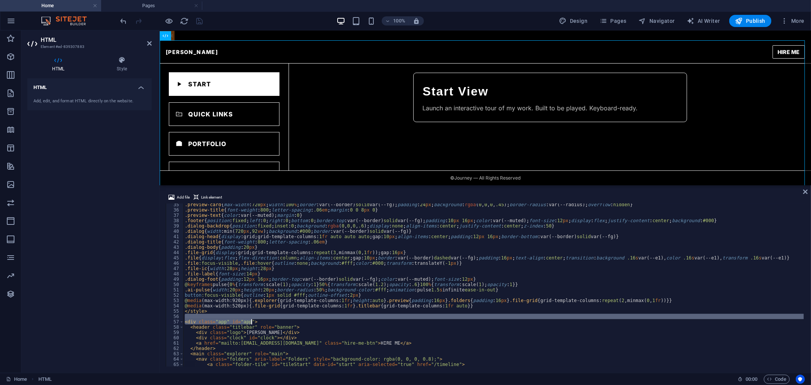
type textarea "</div>"
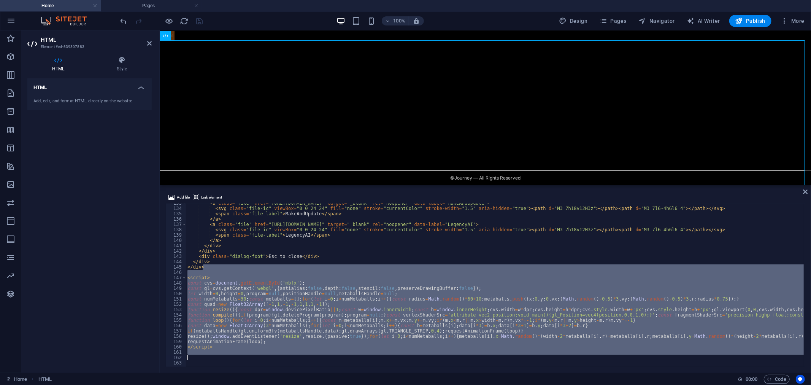
scroll to position [850, 0]
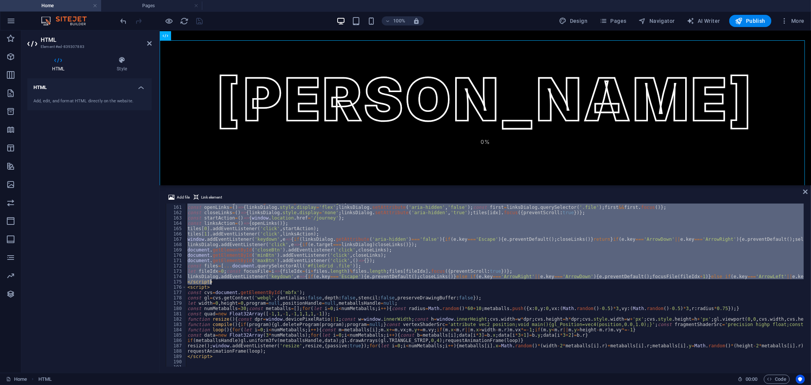
click at [263, 278] on div "const linksDialog = document . getElementById ( 'linksDialog' ) ; const openLin…" at bounding box center [495, 284] width 618 height 163
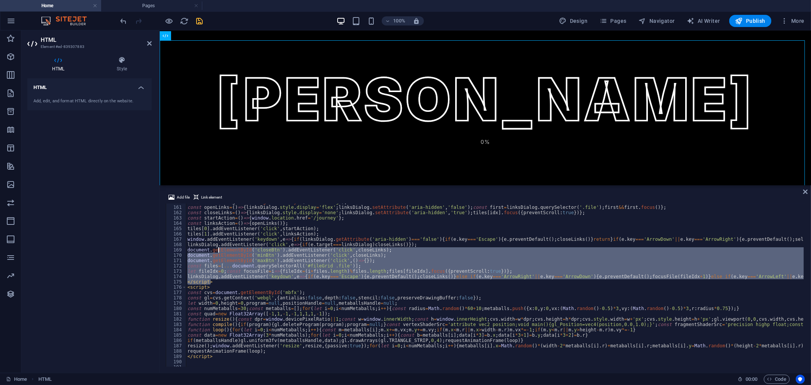
scroll to position [749, 0]
drag, startPoint x: 221, startPoint y: 256, endPoint x: 221, endPoint y: 261, distance: 4.6
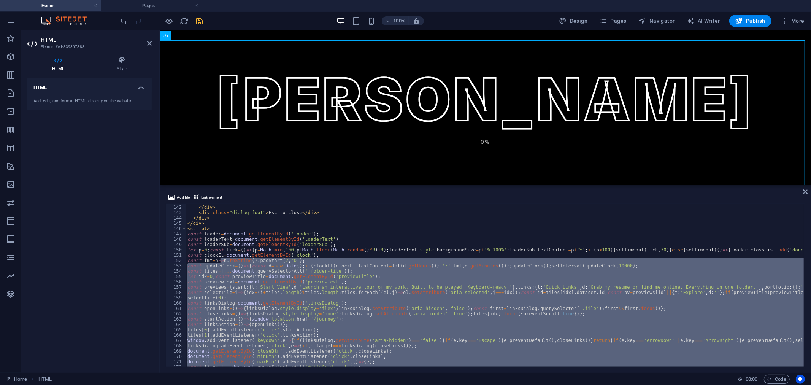
drag, startPoint x: 221, startPoint y: 261, endPoint x: 211, endPoint y: 273, distance: 15.1
click at [211, 273] on div "</ div > </ div > < div class = "dialog-foot" > Esc to close </ div > </ div > …" at bounding box center [495, 284] width 618 height 163
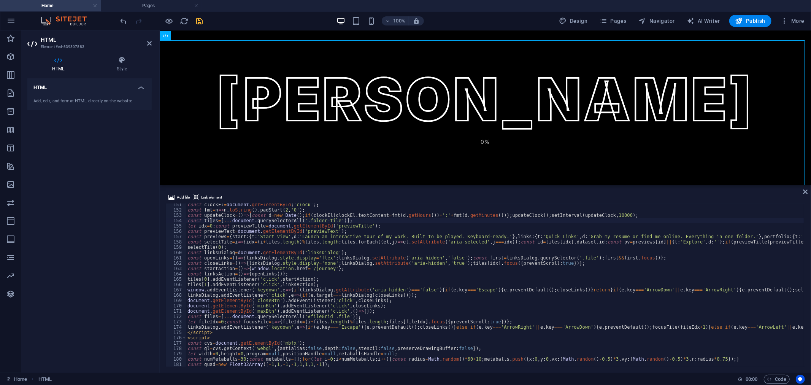
scroll to position [800, 0]
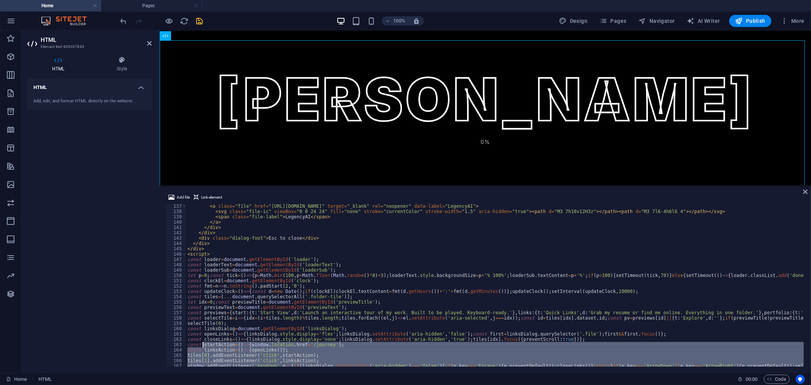
scroll to position [698, 0]
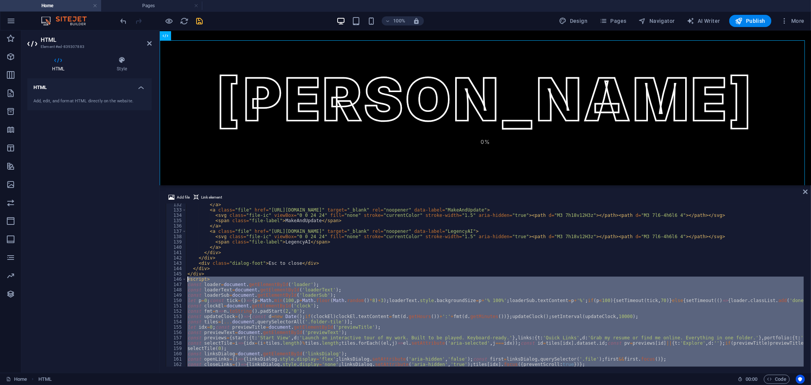
drag, startPoint x: 218, startPoint y: 333, endPoint x: 169, endPoint y: 282, distance: 71.3
click at [169, 282] on div "linksDialog.addEventListener('keydown',e=>{if(e.key==='Escape'){e.preventDefaul…" at bounding box center [485, 284] width 639 height 163
type textarea "<script> const loader=document.getElementById('loader');"
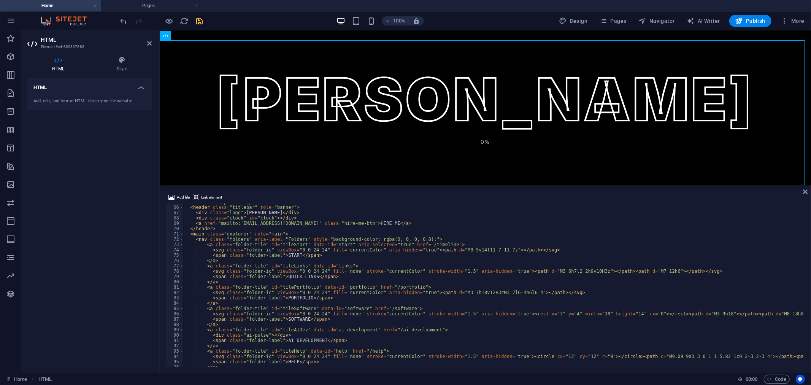
scroll to position [269, 0]
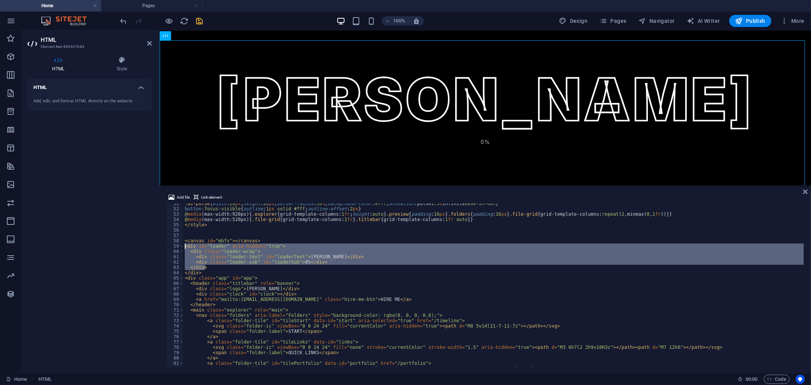
drag, startPoint x: 208, startPoint y: 267, endPoint x: 159, endPoint y: 245, distance: 53.3
click at [160, 245] on div "Add file Link element </div> 51 52 53 54 55 56 57 58 59 60 61 62 63 64 65 66 67…" at bounding box center [485, 280] width 651 height 186
type textarea "<div id="loader" aria-hidden="true"> <div class="loader-wrap">"
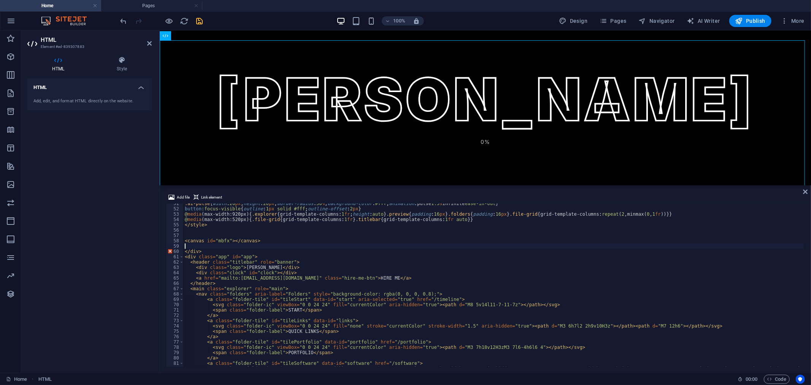
type textarea "<canvas id="mbfx"></canvas>"
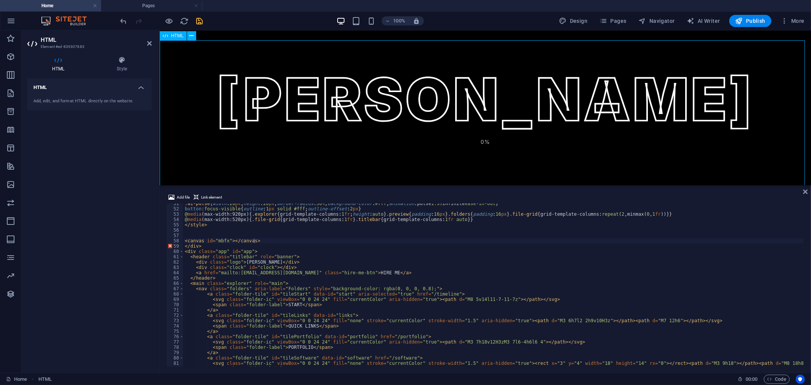
click at [327, 98] on div "[PERSON_NAME] [PERSON_NAME] 0% [PERSON_NAME] HIRE ME START QUICK LINKS PORTFOLI…" at bounding box center [484, 123] width 651 height 166
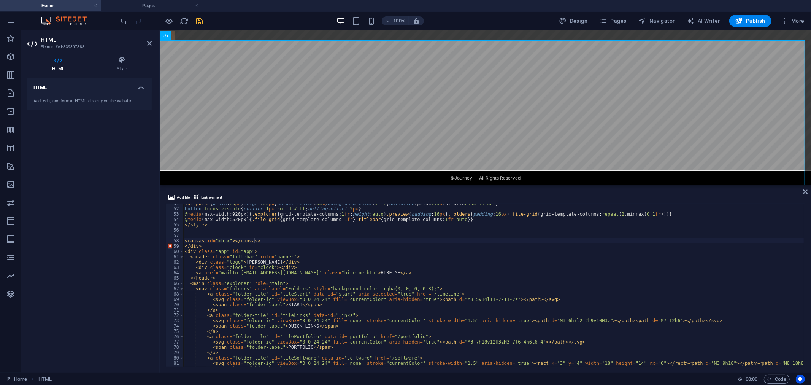
click at [201, 19] on icon "save" at bounding box center [199, 21] width 9 height 9
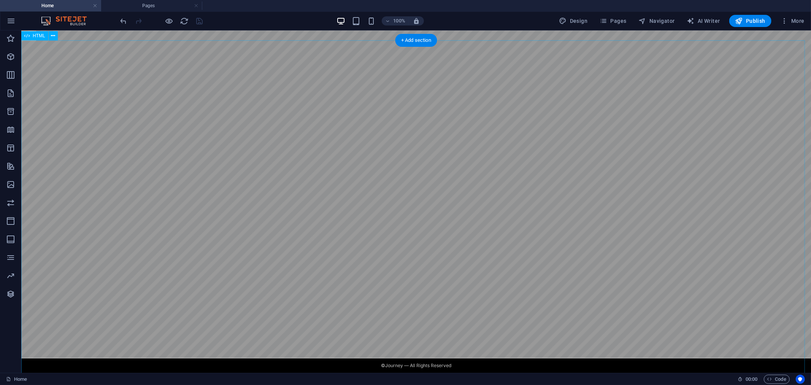
click at [188, 94] on div "[PERSON_NAME] [PERSON_NAME] HIRE ME START QUICK LINKS PORTFOLIO SOFTWARE AI DEV…" at bounding box center [416, 216] width 790 height 353
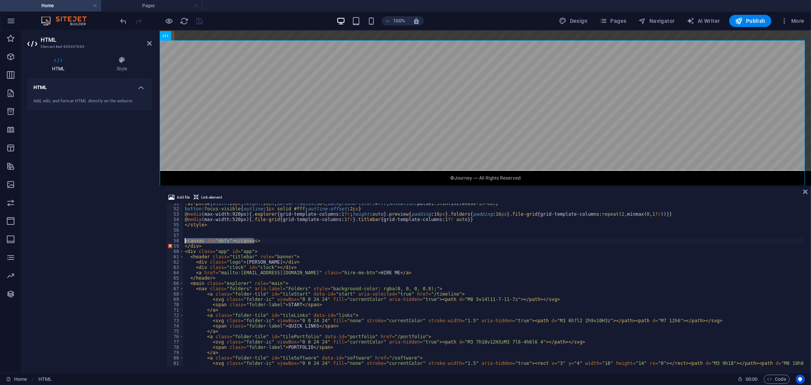
drag, startPoint x: 289, startPoint y: 241, endPoint x: 164, endPoint y: 241, distance: 125.1
click at [164, 241] on div "Add file Link element <canvas id="mbfx"></canvas> 51 52 53 54 55 56 57 58 59 60…" at bounding box center [485, 280] width 651 height 186
drag, startPoint x: 204, startPoint y: 244, endPoint x: 130, endPoint y: 241, distance: 74.6
click at [130, 241] on div "HTML Element #ed-839307883 HTML Style HTML Add, edit, and format HTML directly …" at bounding box center [416, 201] width 790 height 342
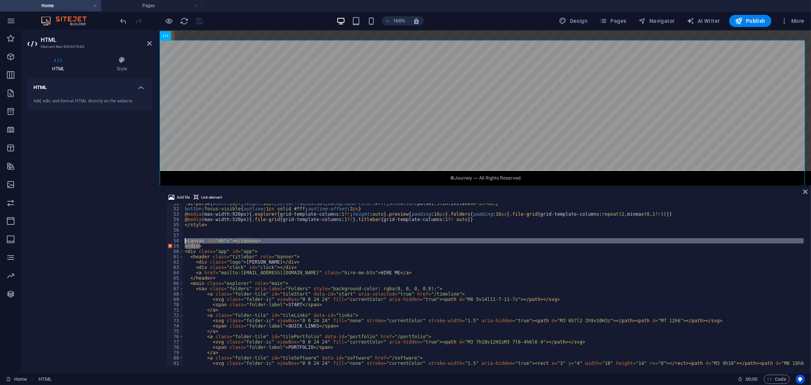
type textarea "</div>"
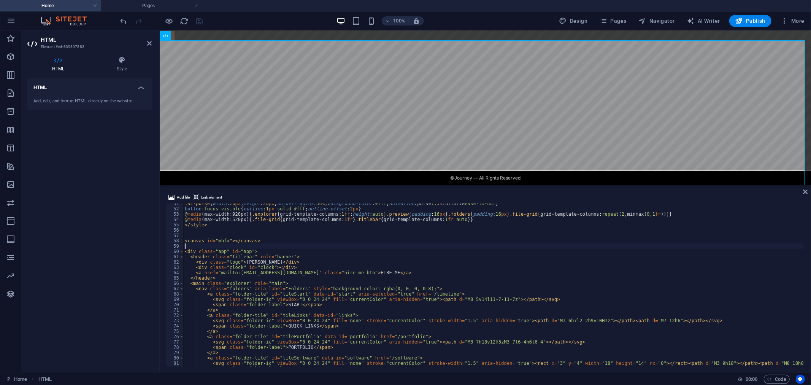
type textarea "<canvas id="mbfx"></canvas>"
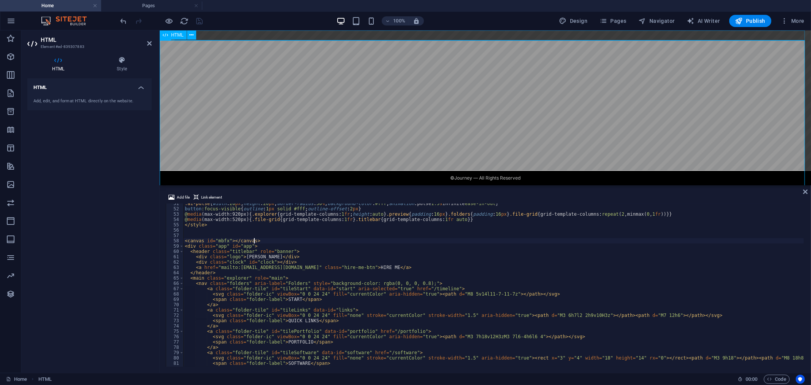
click at [301, 54] on div "[PERSON_NAME] [PERSON_NAME] HIRE ME START QUICK LINKS PORTFOLIO SOFTWARE AI DEV…" at bounding box center [484, 123] width 651 height 166
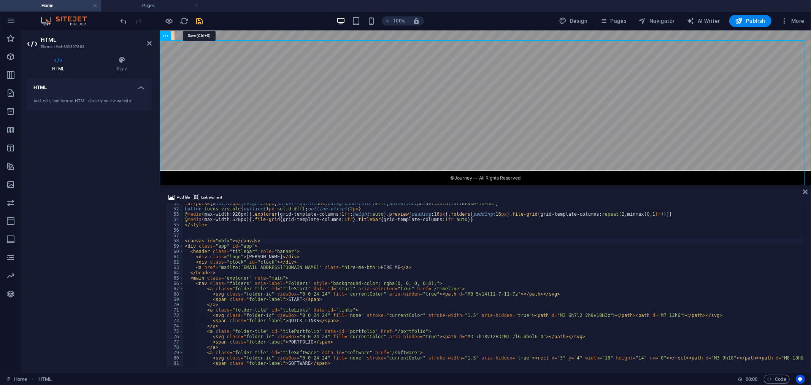
click at [202, 21] on icon "save" at bounding box center [199, 21] width 9 height 9
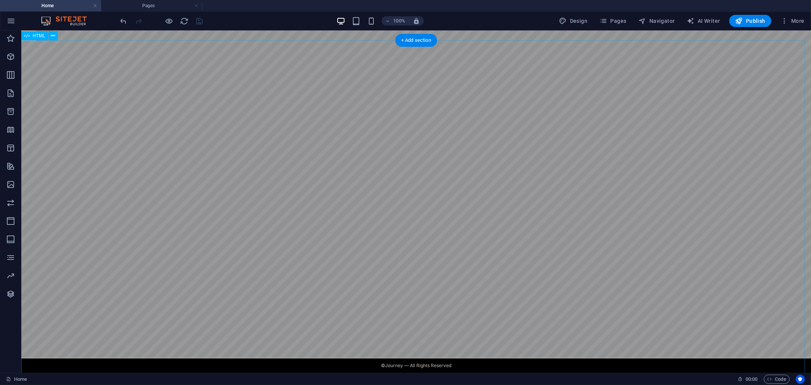
click at [229, 151] on div "[PERSON_NAME] [PERSON_NAME] HIRE ME START QUICK LINKS PORTFOLIO SOFTWARE AI DEV…" at bounding box center [416, 216] width 790 height 353
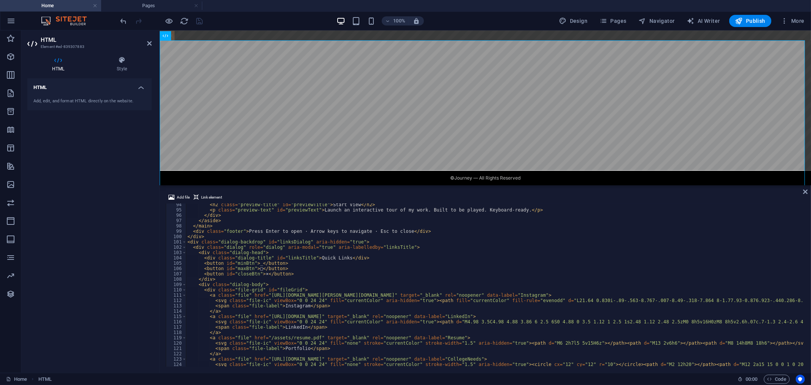
scroll to position [668, 0]
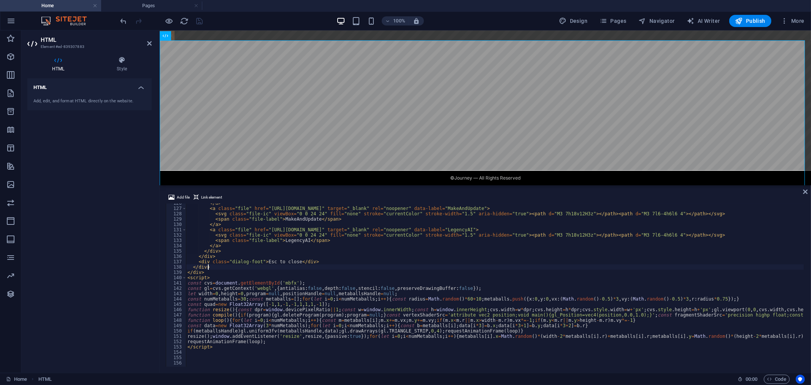
drag, startPoint x: 211, startPoint y: 274, endPoint x: 150, endPoint y: 272, distance: 60.8
click at [150, 272] on div "HTML Element #ed-839307883 HTML Style HTML Add, edit, and format HTML directly …" at bounding box center [416, 201] width 790 height 342
type textarea "</div>"
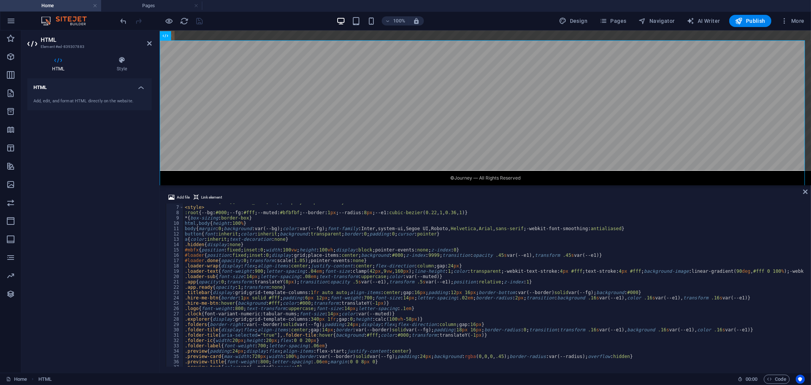
scroll to position [208, 0]
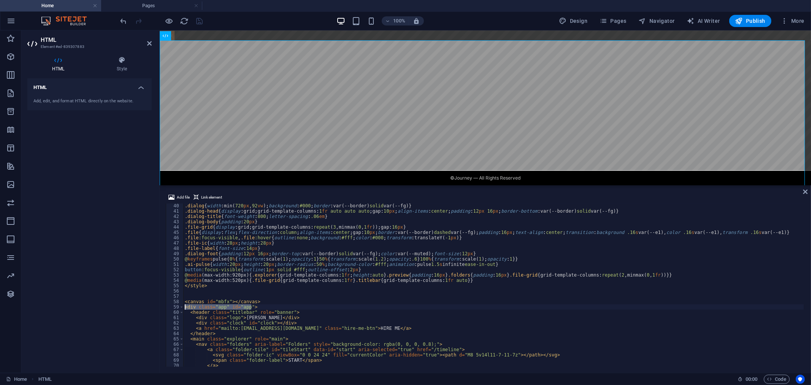
drag, startPoint x: 270, startPoint y: 307, endPoint x: 184, endPoint y: 305, distance: 86.3
type textarea "<div class="app" id="app">"
type textarea "<header class="titlebar" role="banner">"
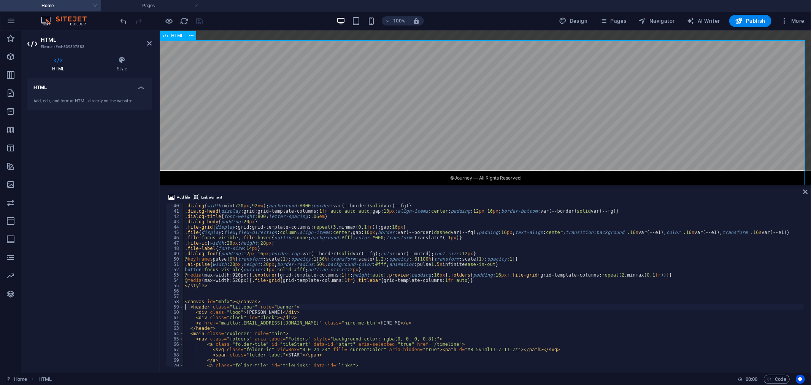
click at [433, 115] on div "[PERSON_NAME] [PERSON_NAME] HIRE ME START QUICK LINKS PORTFOLIO SOFTWARE AI DEV…" at bounding box center [484, 123] width 651 height 166
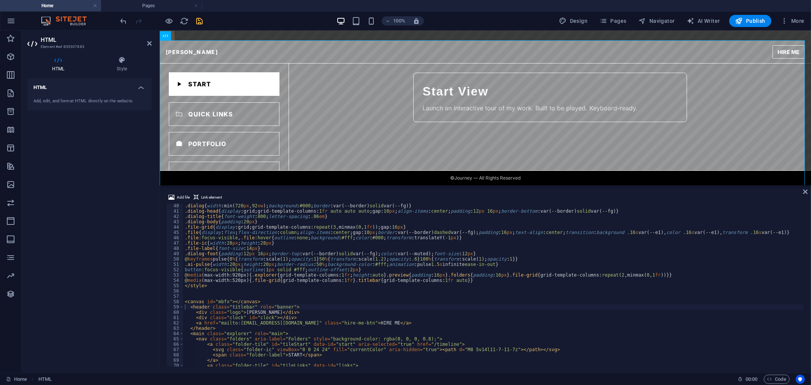
click at [200, 19] on icon "save" at bounding box center [199, 21] width 9 height 9
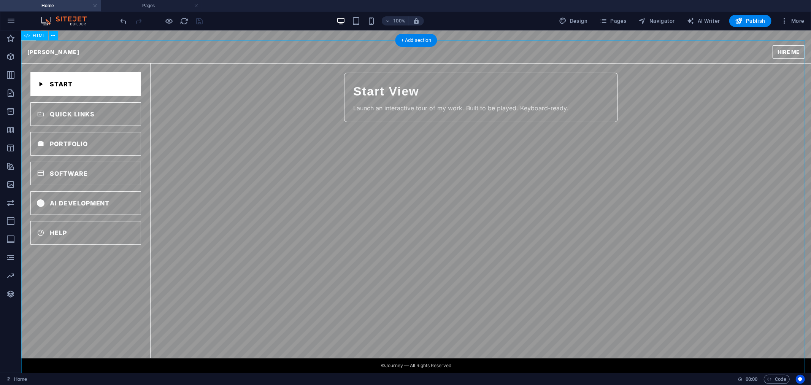
click at [297, 119] on div "[PERSON_NAME] [PERSON_NAME] HIRE ME START QUICK LINKS PORTFOLIO SOFTWARE AI DEV…" at bounding box center [416, 211] width 790 height 343
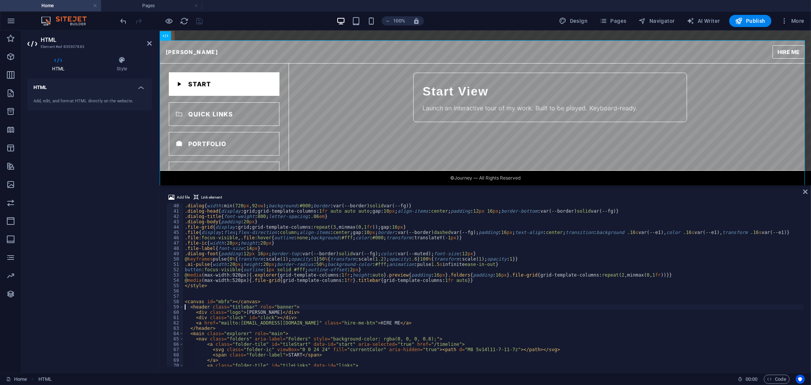
type textarea "<canvas id="mbfx"></canvas>"
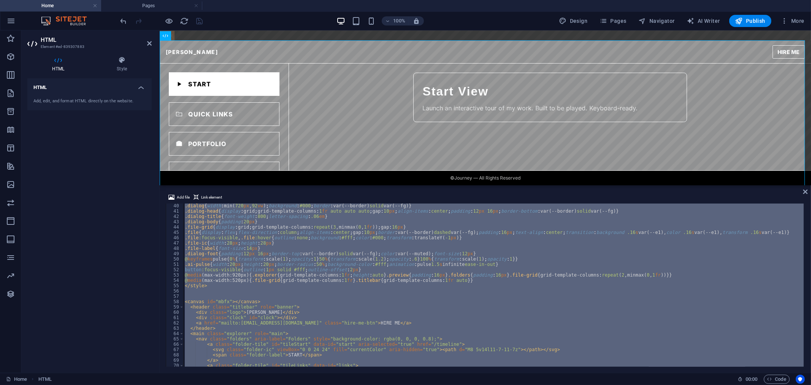
paste textarea
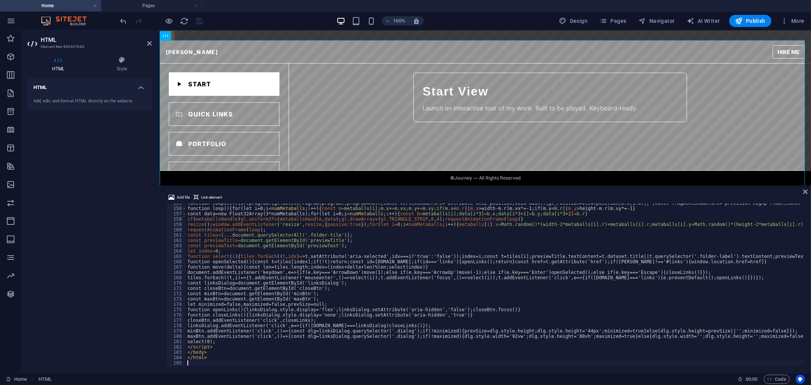
scroll to position [823, 0]
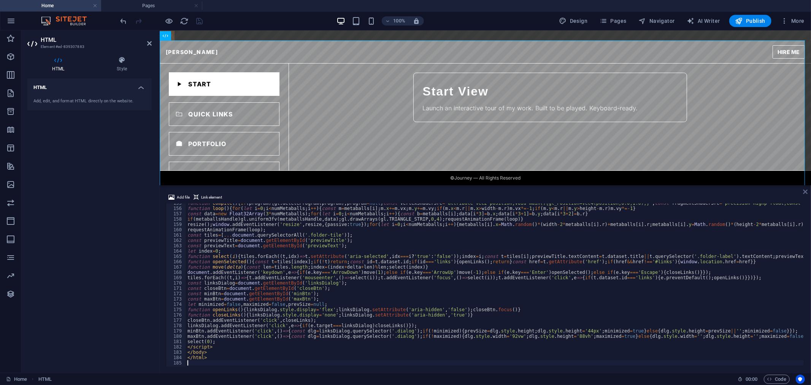
click at [730, 191] on icon at bounding box center [805, 192] width 5 height 6
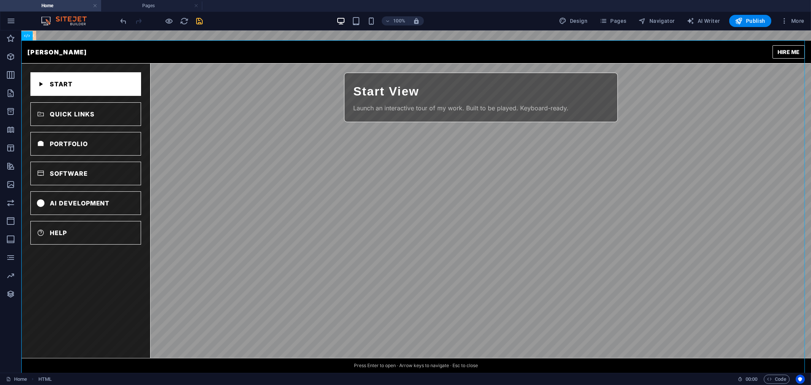
click at [200, 21] on icon "save" at bounding box center [199, 21] width 9 height 9
click at [104, 204] on div "[PERSON_NAME] [PERSON_NAME] HIRE ME START QUICK LINKS PORTFOLIO SOFTWARE AI DEV…" at bounding box center [416, 224] width 790 height 368
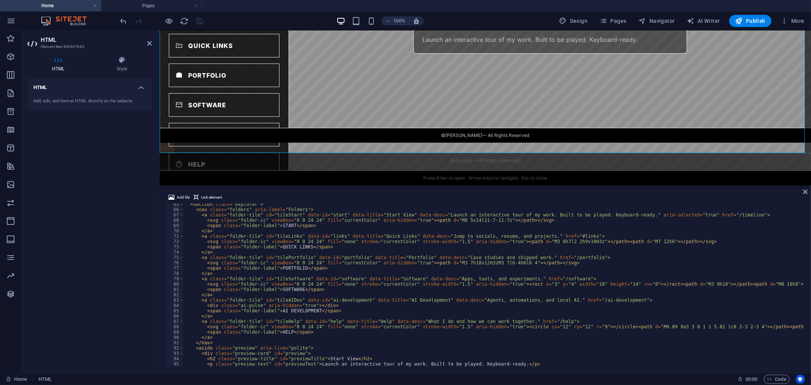
scroll to position [368, 0]
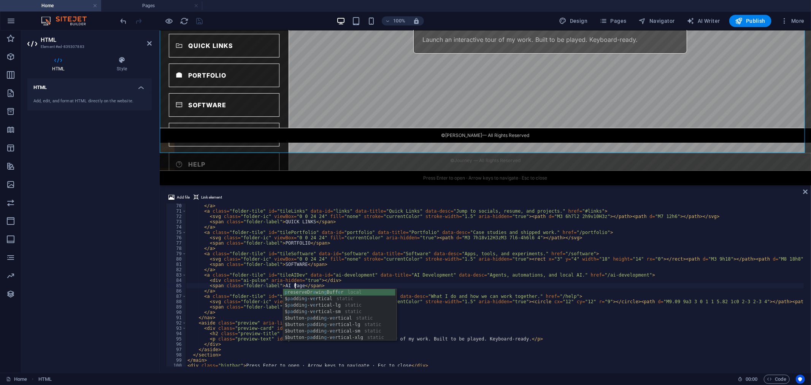
scroll to position [0, 9]
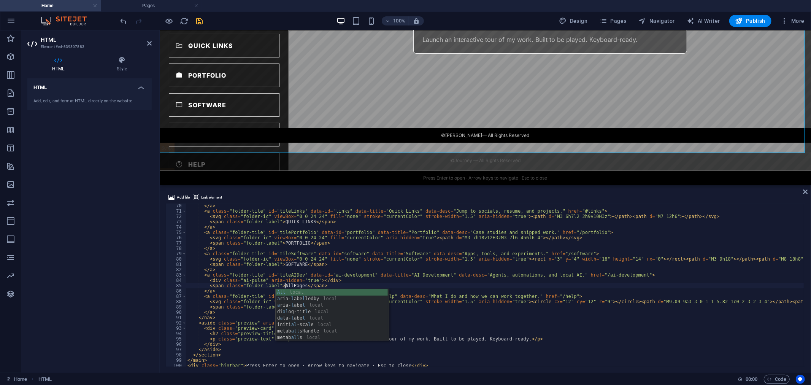
scroll to position [0, 8]
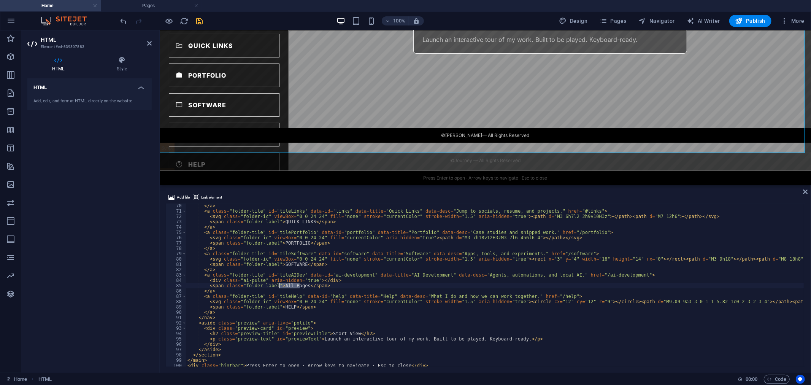
drag, startPoint x: 299, startPoint y: 284, endPoint x: 280, endPoint y: 284, distance: 18.6
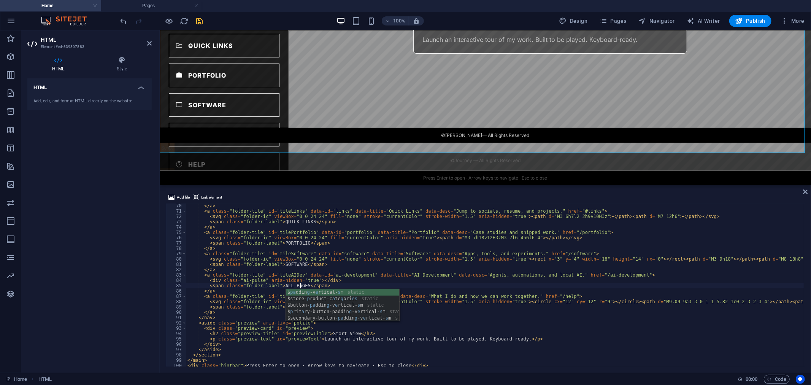
scroll to position [0, 9]
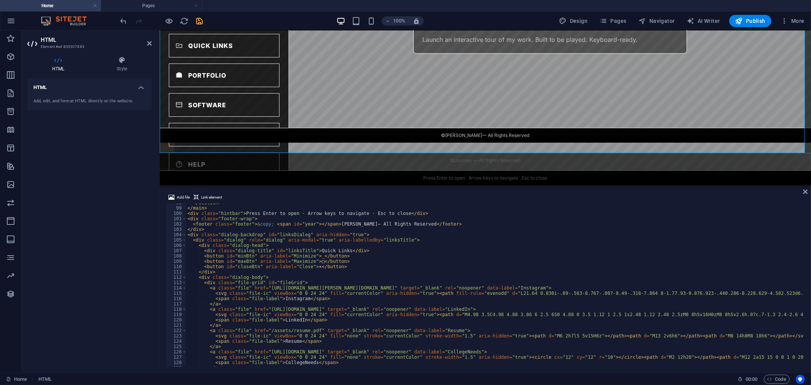
scroll to position [368, 0]
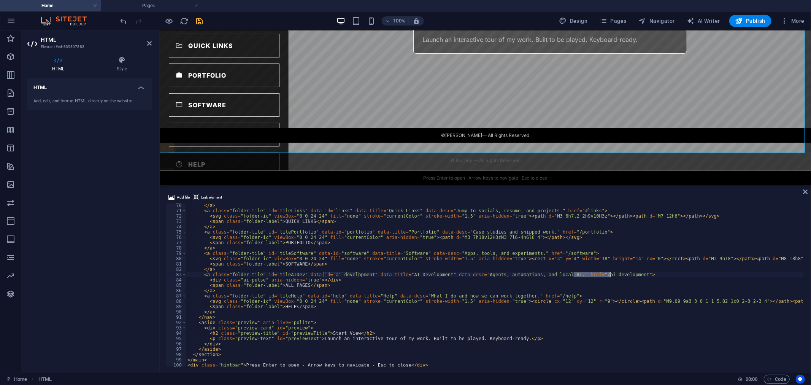
drag, startPoint x: 573, startPoint y: 275, endPoint x: 611, endPoint y: 273, distance: 37.3
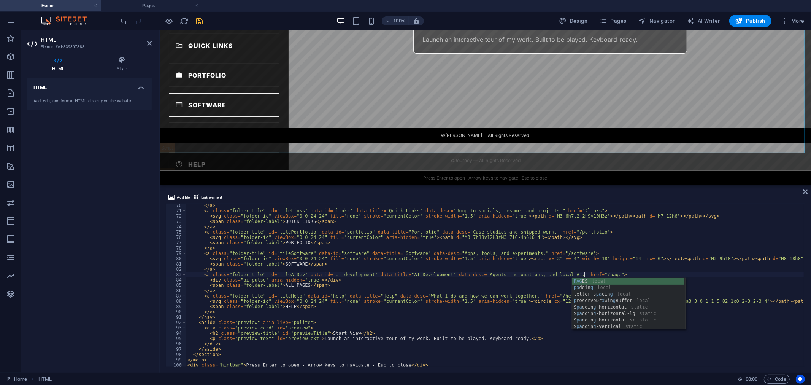
scroll to position [0, 32]
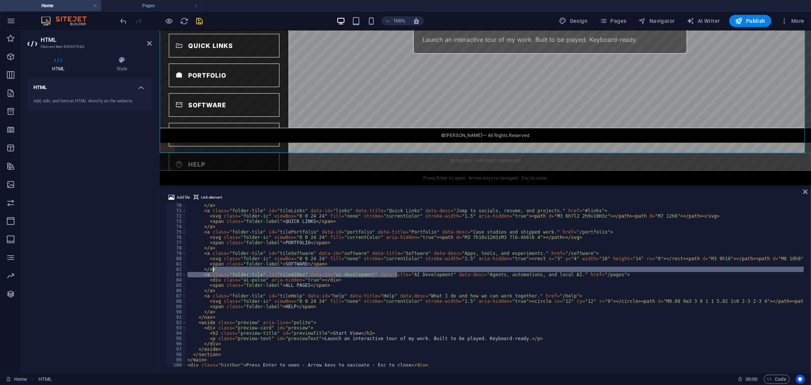
drag, startPoint x: 396, startPoint y: 273, endPoint x: 424, endPoint y: 271, distance: 28.2
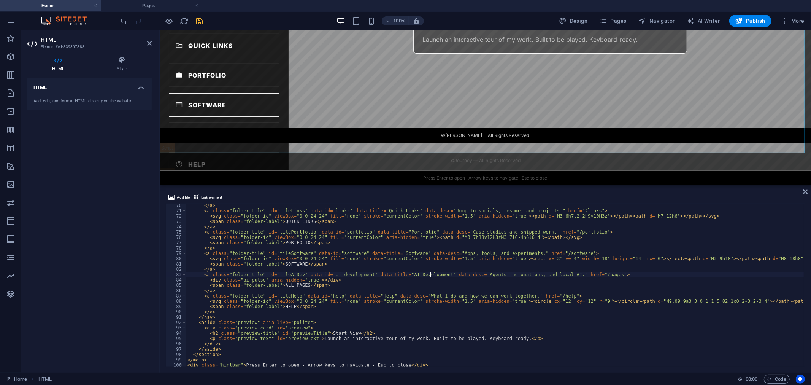
drag, startPoint x: 431, startPoint y: 274, endPoint x: 395, endPoint y: 275, distance: 35.8
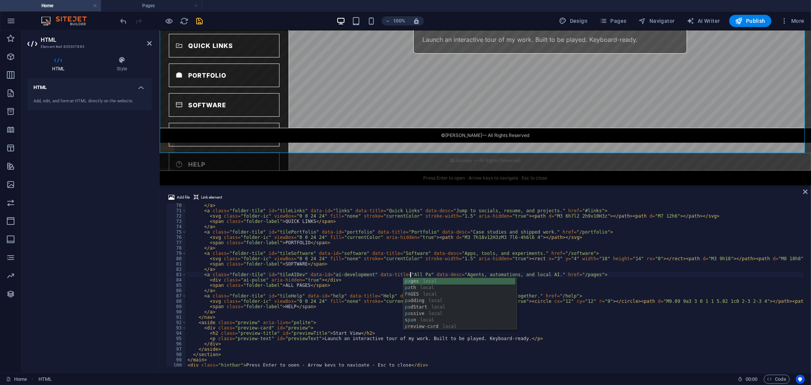
scroll to position [0, 18]
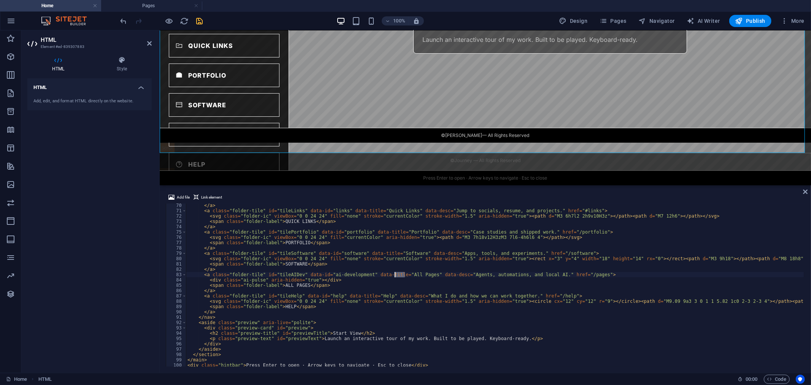
drag, startPoint x: 405, startPoint y: 274, endPoint x: 395, endPoint y: 275, distance: 10.0
drag, startPoint x: 324, startPoint y: 275, endPoint x: 358, endPoint y: 272, distance: 34.7
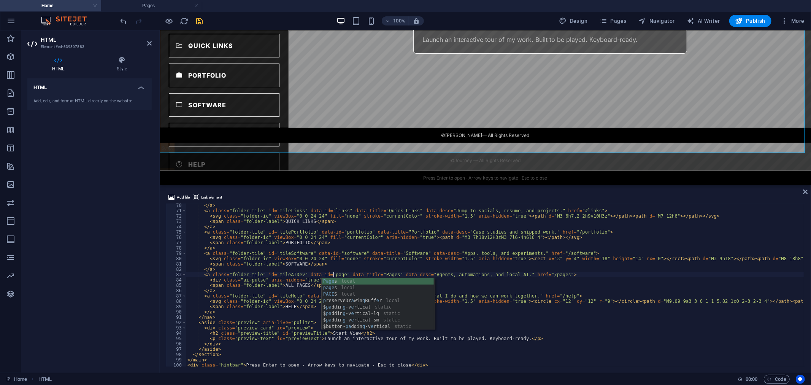
scroll to position [0, 12]
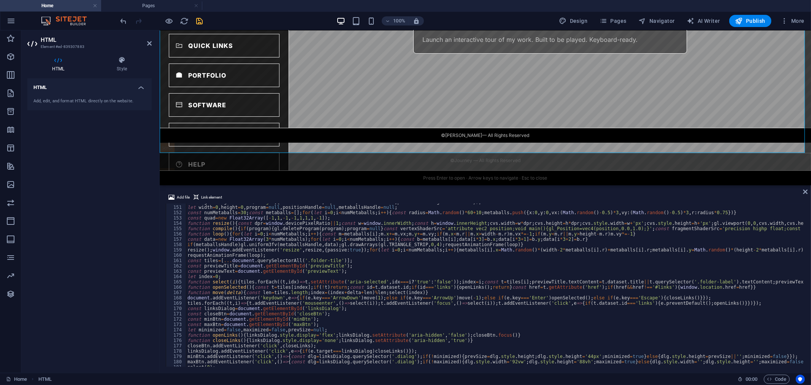
scroll to position [747, 0]
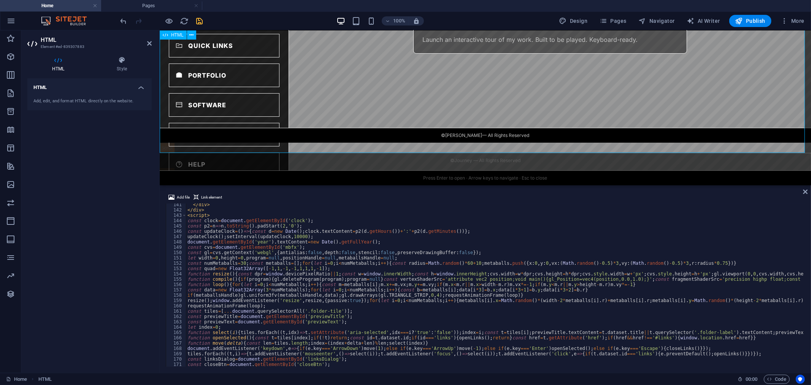
type textarea "<div class="ai-pulse" aria-hidden="true"></div>"
click at [429, 86] on div "[PERSON_NAME] [PERSON_NAME] HIRE ME START QUICK LINKS PORTFOLIO SOFTWARE ALL PA…" at bounding box center [484, 62] width 651 height 181
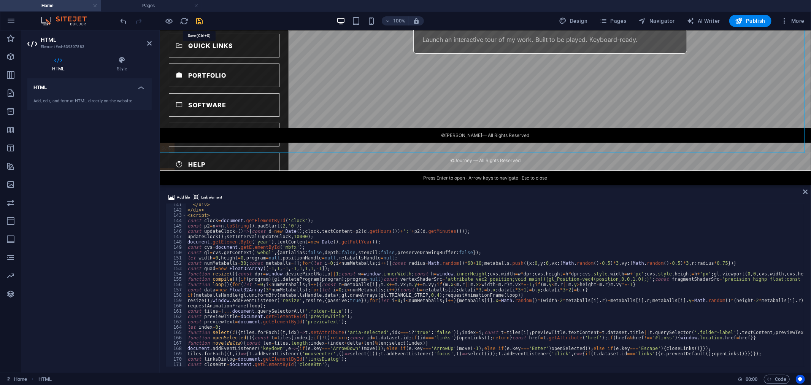
click at [198, 17] on icon "save" at bounding box center [199, 21] width 9 height 9
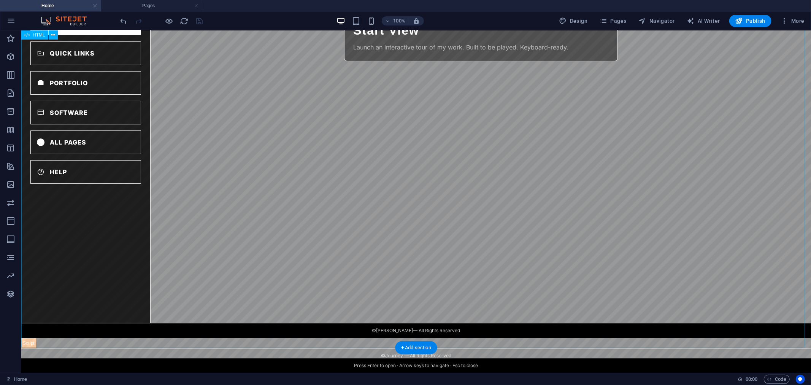
click at [385, 133] on div "[PERSON_NAME] [PERSON_NAME] HIRE ME START QUICK LINKS PORTFOLIO SOFTWARE ALL PA…" at bounding box center [416, 163] width 790 height 368
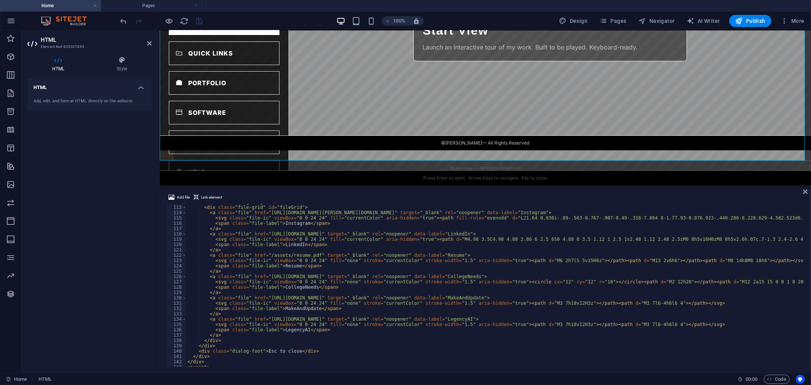
scroll to position [595, 0]
type textarea "</html>"
